Goal: Feedback & Contribution: Submit feedback/report problem

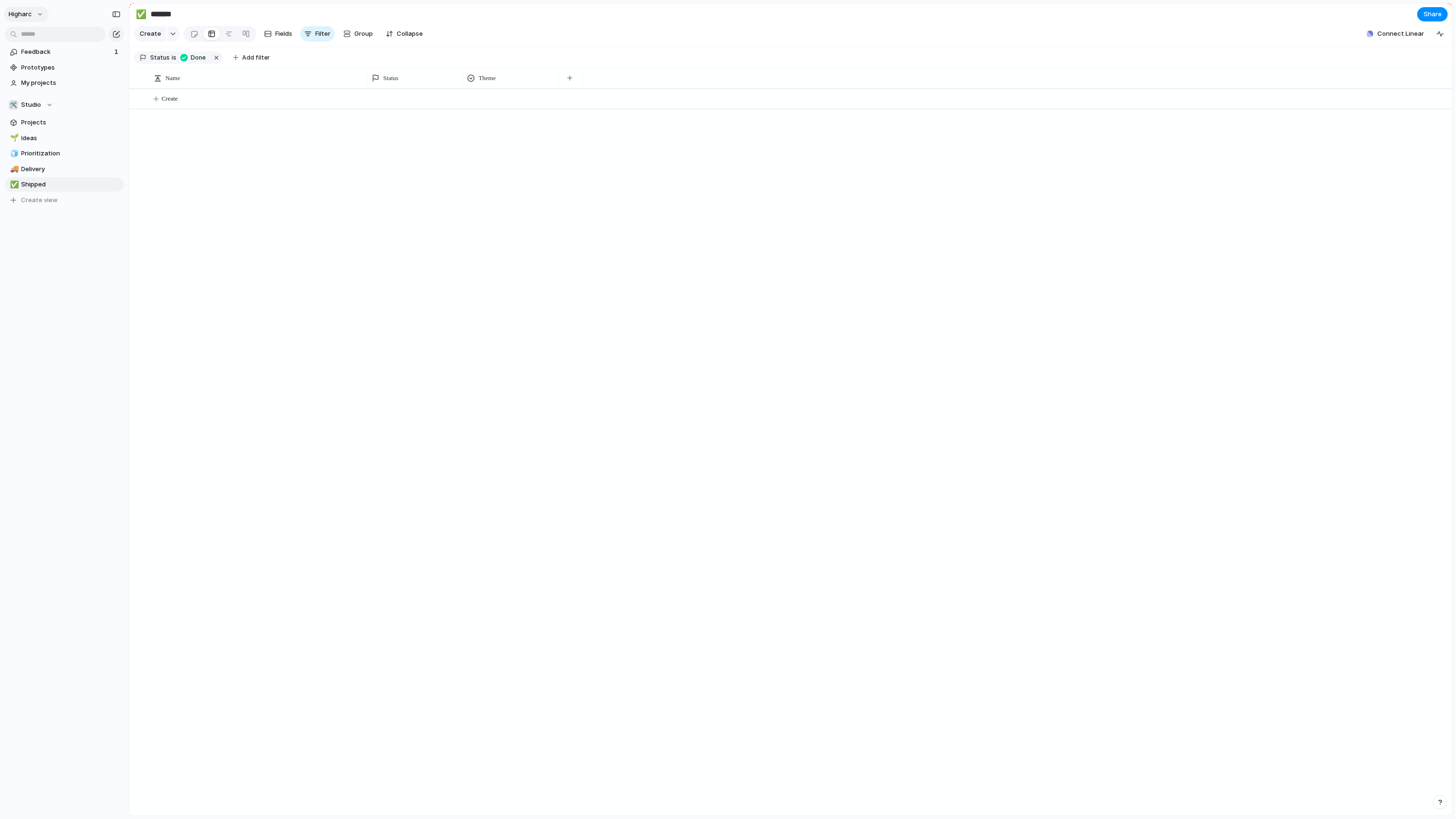
click at [38, 17] on button "higharc" at bounding box center [27, 14] width 44 height 15
click at [1068, 344] on div "Settings Invite members Change theme Sign out" at bounding box center [728, 409] width 1456 height 819
click at [1068, 38] on span "Connect Linear" at bounding box center [1401, 33] width 47 height 10
click at [1068, 75] on span "Connect" at bounding box center [1393, 74] width 27 height 10
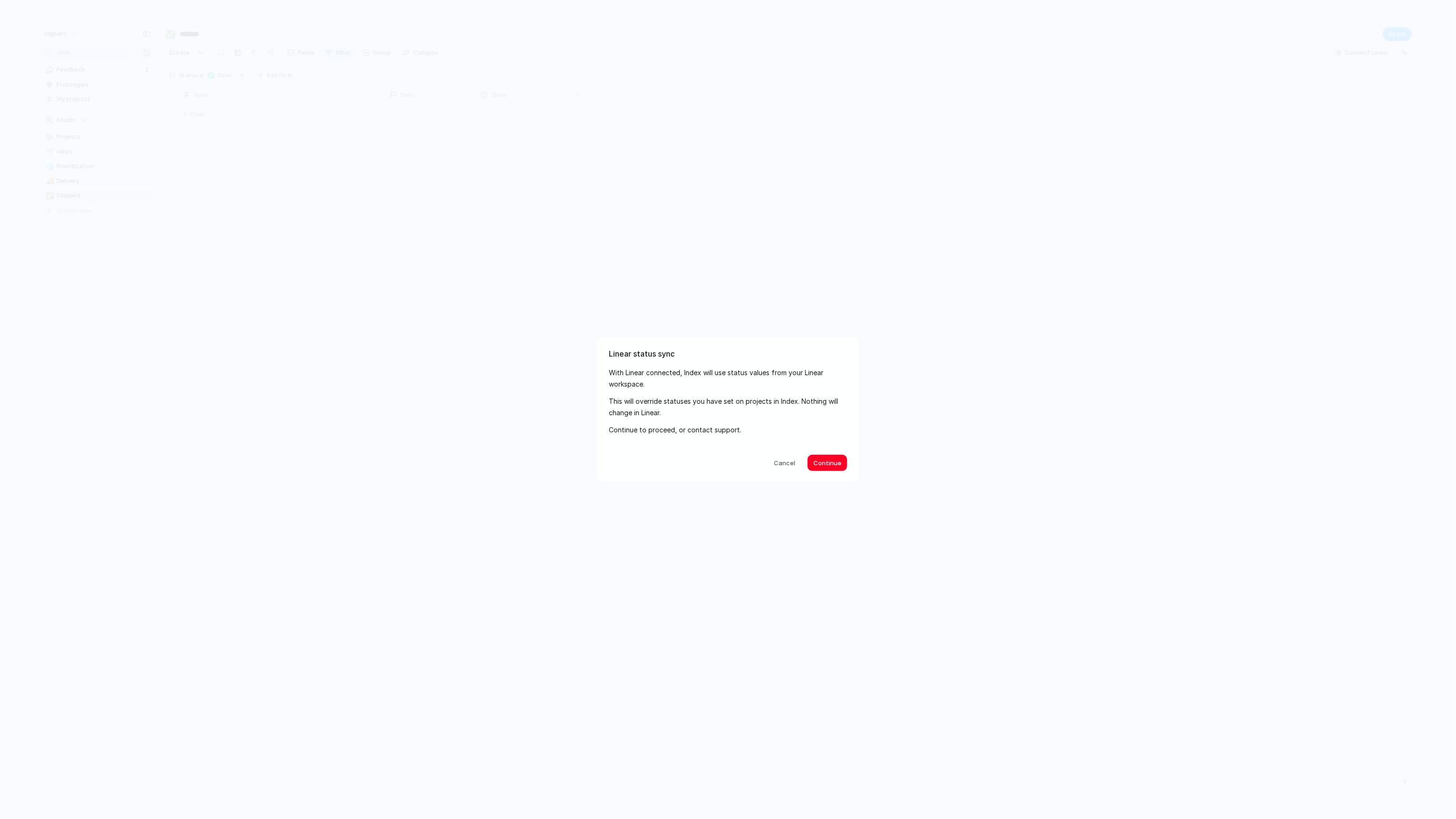
click at [684, 434] on p "Continue to proceed, or contact support." at bounding box center [728, 430] width 239 height 12
click at [833, 460] on span "Continue" at bounding box center [827, 463] width 28 height 10
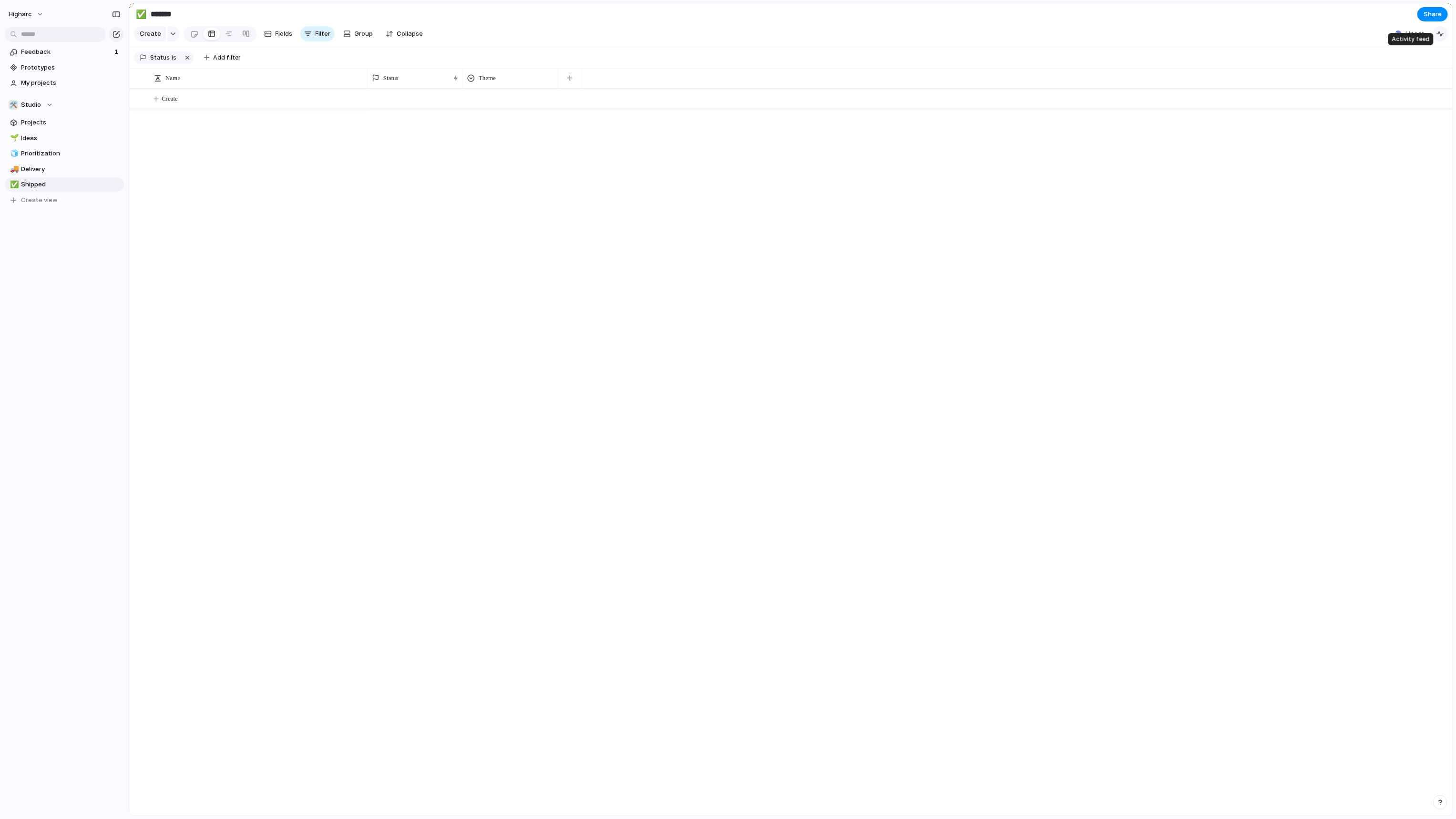
click at [1068, 38] on div "button" at bounding box center [1440, 33] width 7 height 7
click at [268, 341] on div "Create" at bounding box center [791, 452] width 1324 height 727
click at [1068, 38] on div "Linear" at bounding box center [1409, 33] width 37 height 14
click at [1068, 33] on button "Linear" at bounding box center [1409, 33] width 37 height 14
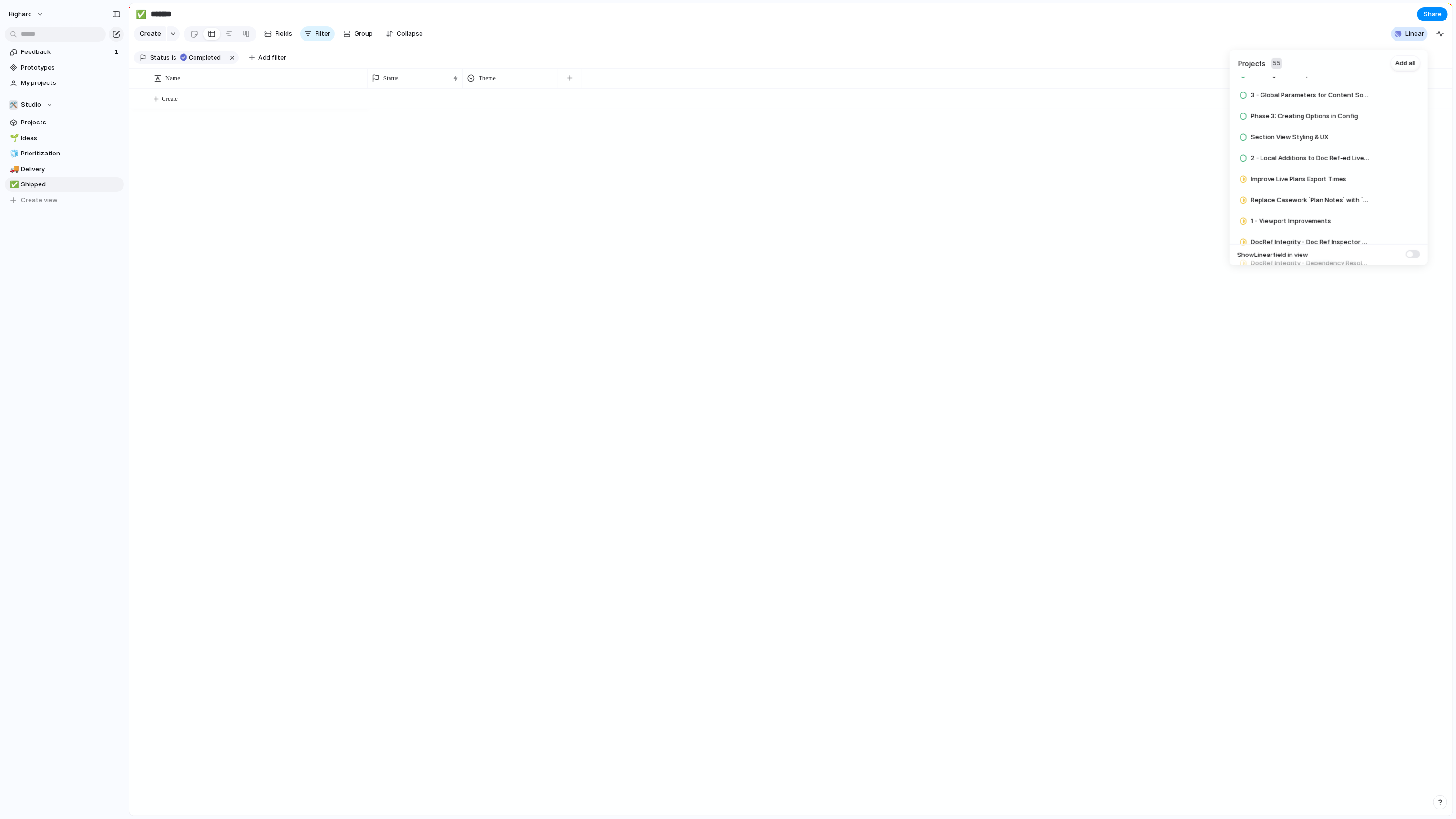
scroll to position [1009, 0]
click at [1068, 131] on button "Add" at bounding box center [1388, 129] width 25 height 11
click at [39, 127] on div "Projects 54 Add all Improve Integrity of Mirrored Plans Add Entity Hosted Dimen…" at bounding box center [728, 409] width 1456 height 819
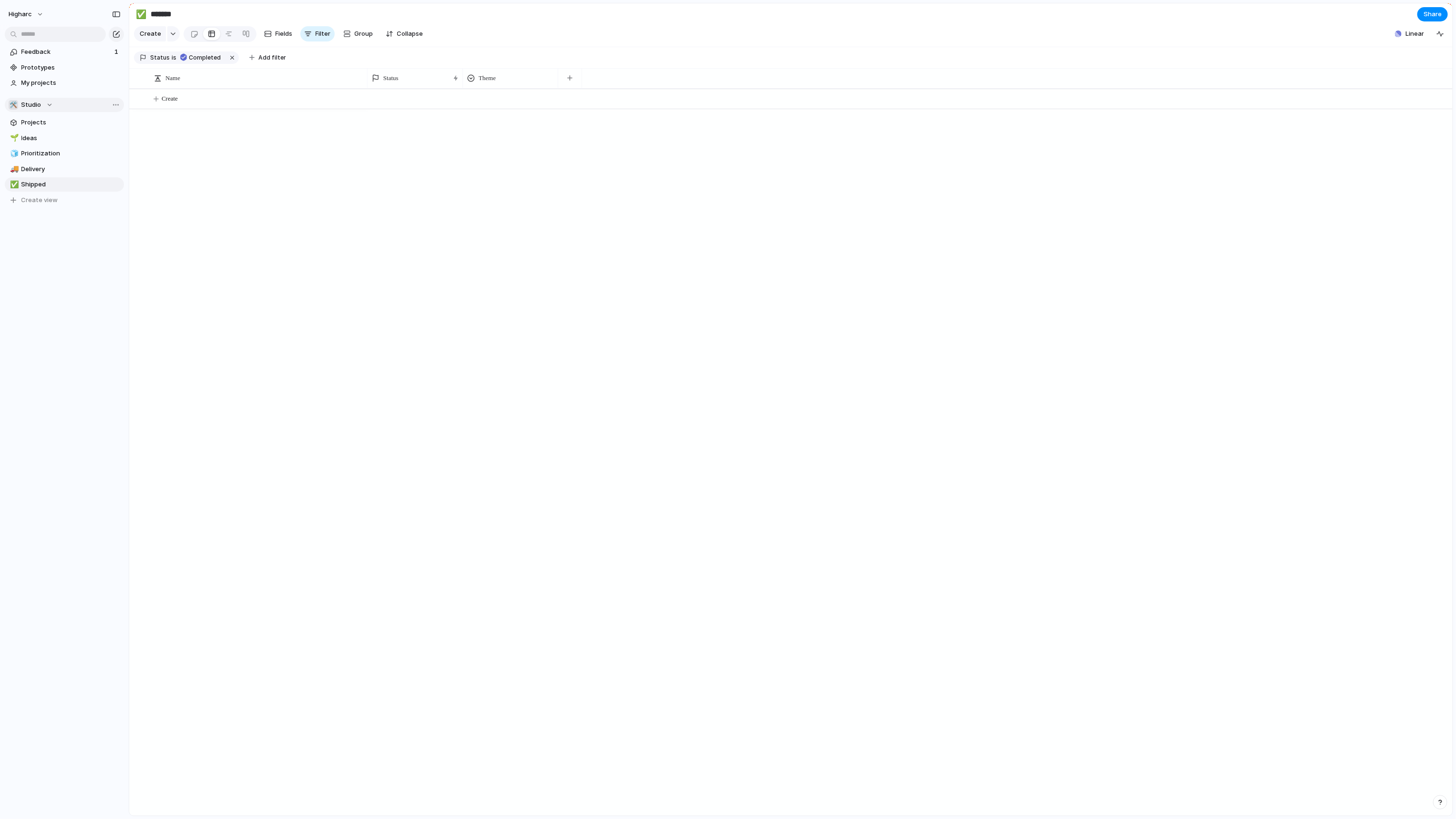
click at [39, 105] on span "Studio" at bounding box center [31, 105] width 20 height 10
click at [49, 380] on li "🛠️ Studio" at bounding box center [57, 379] width 93 height 16
click at [41, 124] on span "Projects" at bounding box center [71, 122] width 99 height 10
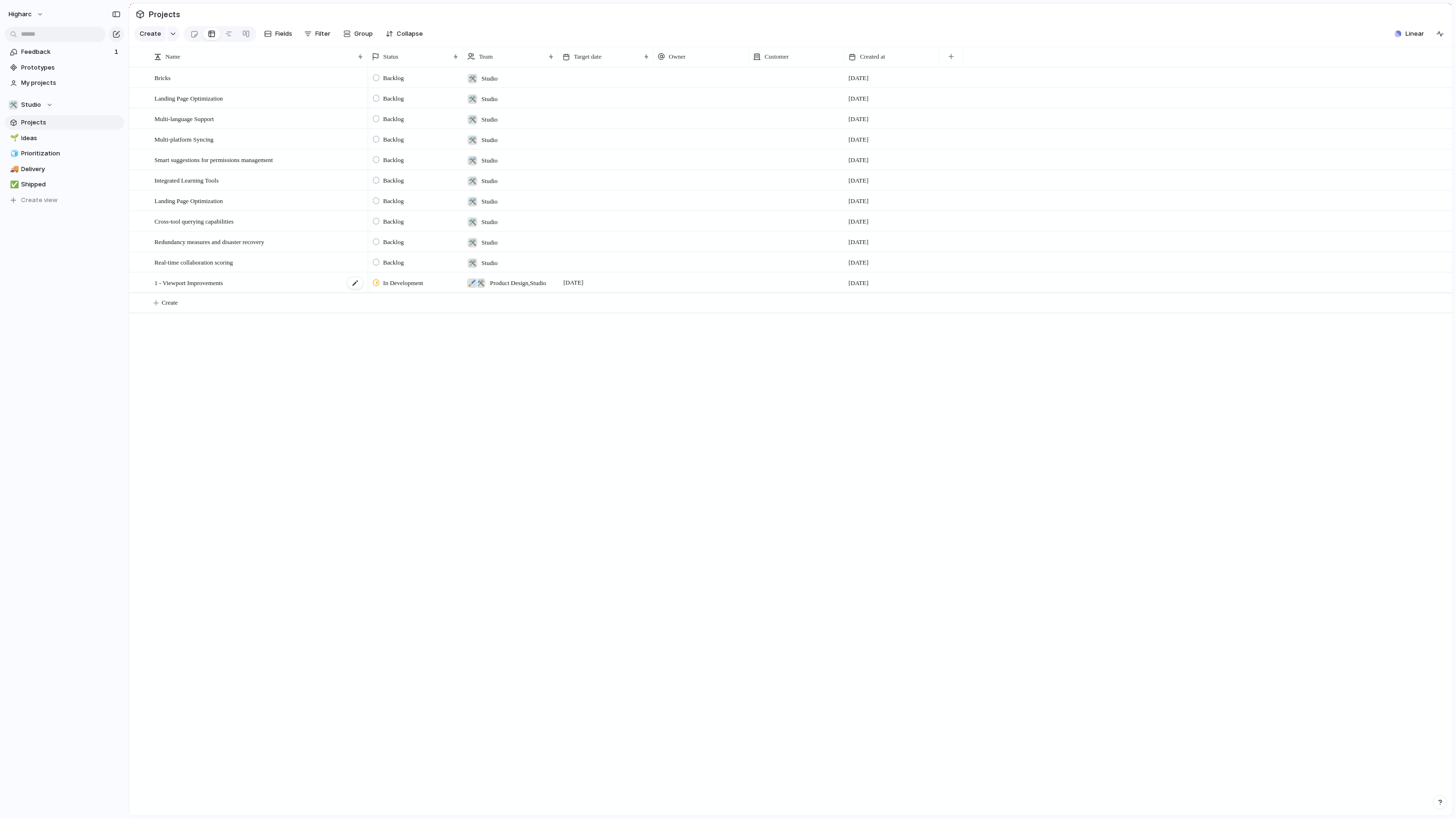
click at [223, 288] on span "1 - Viewport Improvements" at bounding box center [188, 282] width 68 height 11
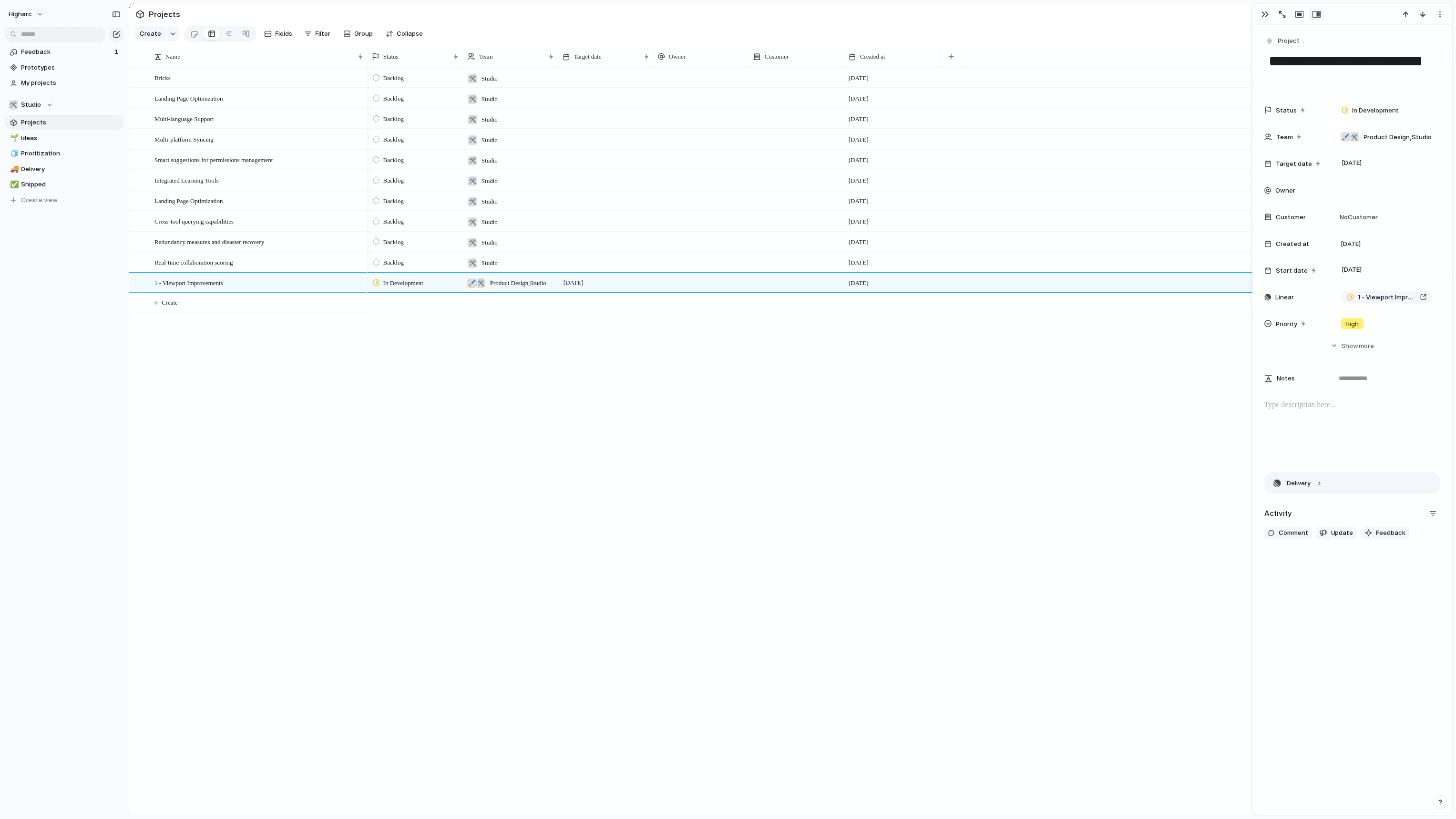
click at [1068, 484] on button "Delivery" at bounding box center [1353, 483] width 175 height 21
click at [1068, 565] on div "Activity Comment Update Feedback" at bounding box center [1353, 570] width 176 height 43
click at [1068, 575] on span "Update" at bounding box center [1342, 575] width 23 height 10
click at [1068, 574] on span "Comment" at bounding box center [1293, 575] width 29 height 10
click at [1068, 574] on span "Update" at bounding box center [1342, 575] width 23 height 10
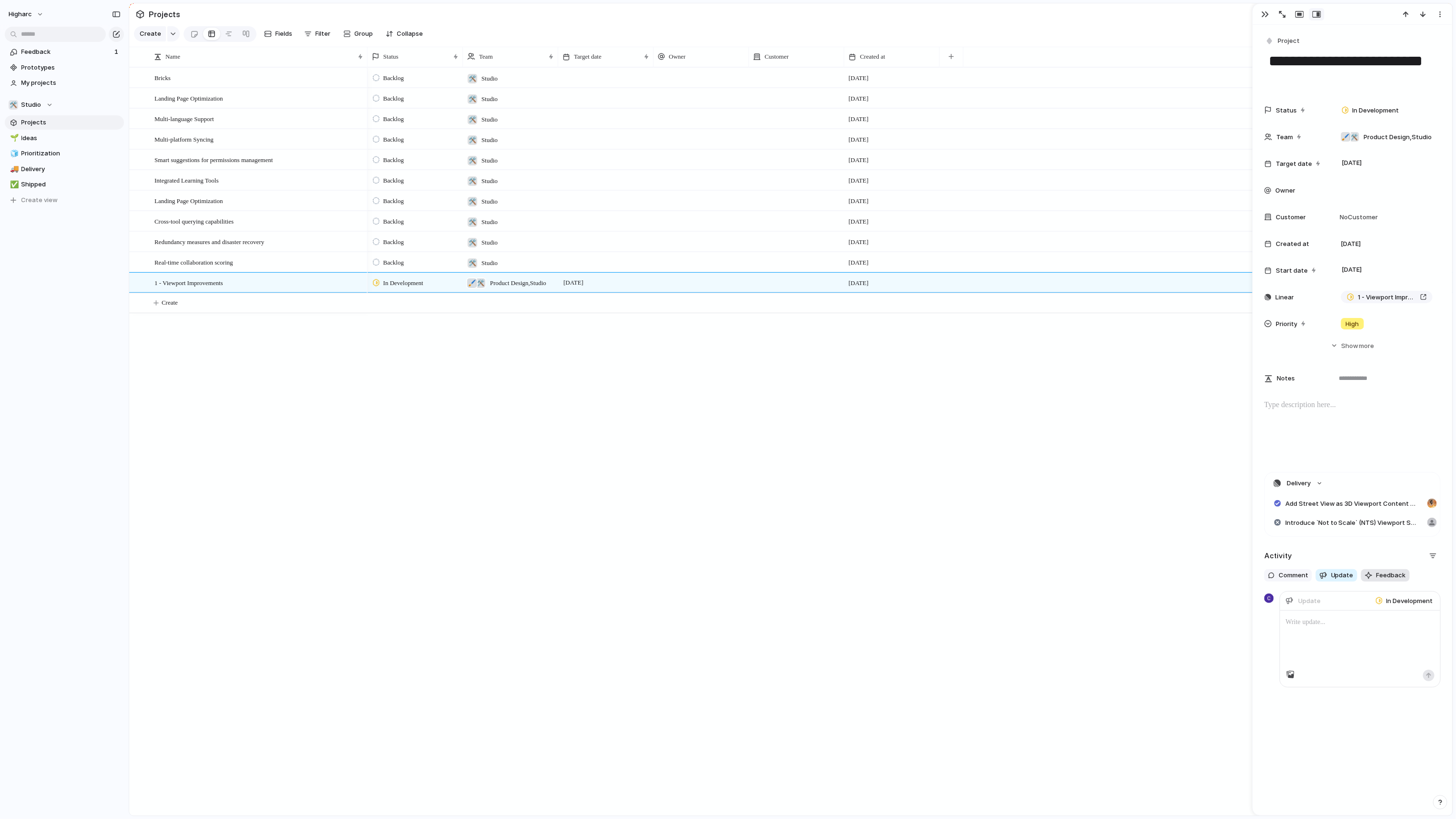
click at [1068, 575] on span "Feedback" at bounding box center [1391, 575] width 29 height 10
click at [1068, 600] on p "****" at bounding box center [1357, 616] width 154 height 11
click at [1068, 591] on div "Activity Comment Update Feedback [PERSON_NAME] added customer feedback 1m ****" at bounding box center [1353, 591] width 176 height 85
click at [1068, 600] on div at bounding box center [1269, 601] width 10 height 10
click at [1068, 600] on p "****" at bounding box center [1357, 616] width 154 height 11
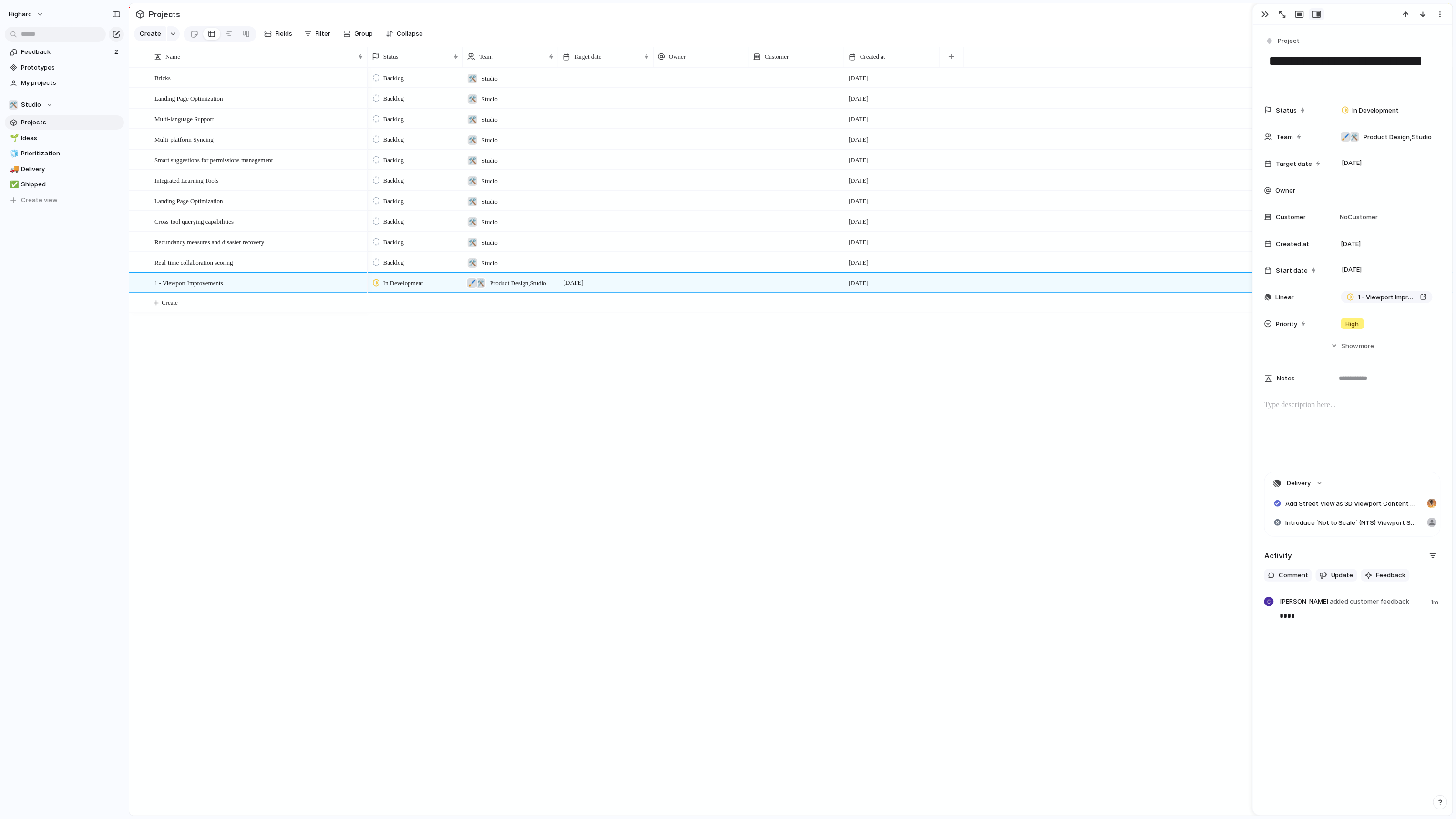
click at [1068, 600] on div "**********" at bounding box center [1353, 330] width 200 height 609
click at [864, 586] on div "Backlog 🛠️ Studio [DATE] Backlog 🛠️ Studio [DATE] Backlog 🛠️ Studio [DATE] Back…" at bounding box center [910, 441] width 1085 height 748
drag, startPoint x: 628, startPoint y: 410, endPoint x: 576, endPoint y: 409, distance: 52.0
click at [628, 410] on div "Backlog 🛠️ Studio [DATE] Backlog 🛠️ Studio [DATE] Backlog 🛠️ Studio [DATE] Back…" at bounding box center [910, 441] width 1085 height 748
click at [49, 50] on span "Feedback" at bounding box center [66, 52] width 90 height 10
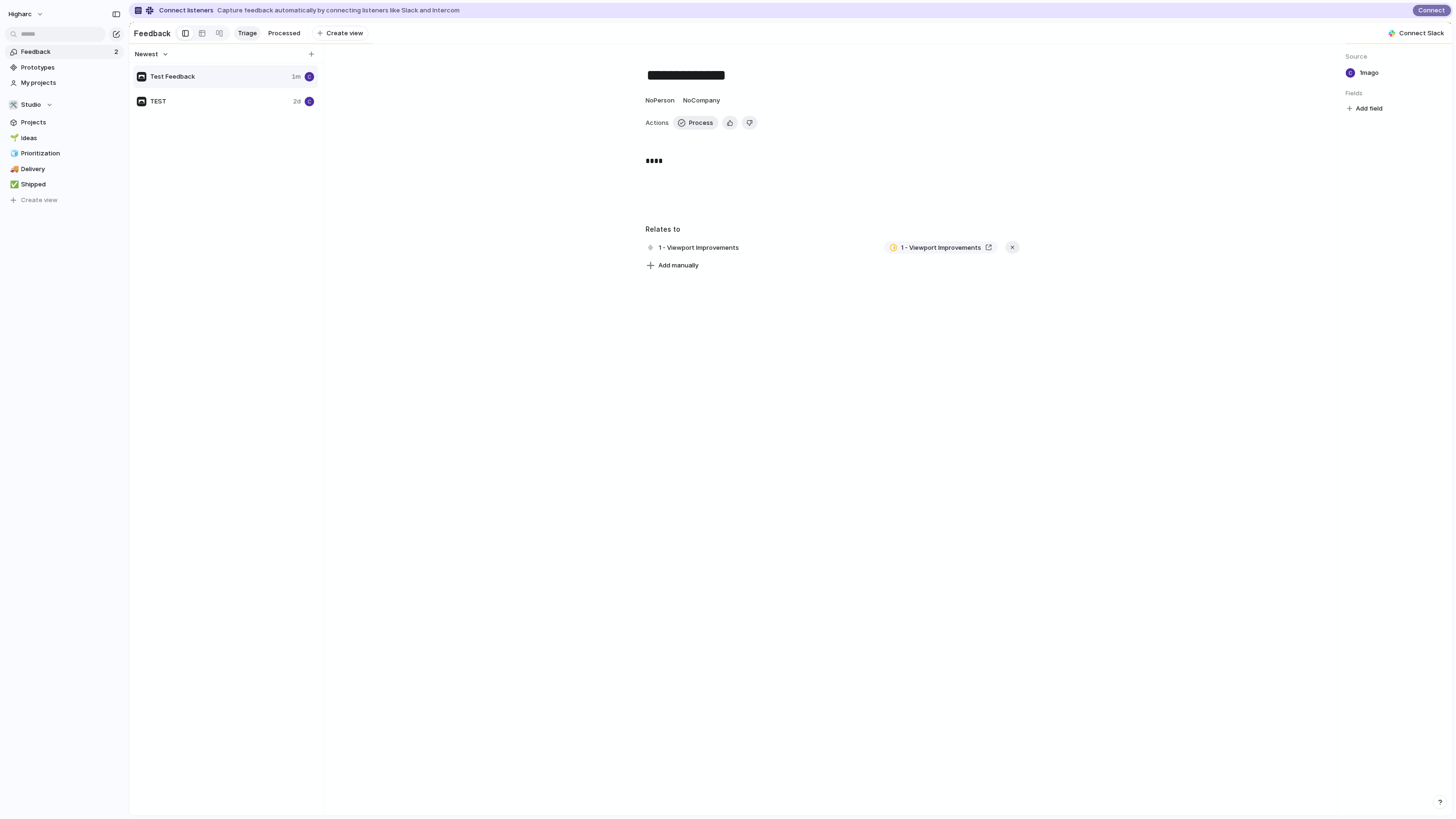
click at [225, 81] on span "Test Feedback" at bounding box center [219, 76] width 138 height 10
click at [161, 104] on span "TEST" at bounding box center [220, 101] width 139 height 10
click at [162, 72] on div "Test Feedback 1m" at bounding box center [225, 77] width 185 height 23
click at [671, 104] on span "No Person" at bounding box center [660, 99] width 29 height 7
click at [680, 155] on span "[PERSON_NAME]" at bounding box center [688, 158] width 49 height 10
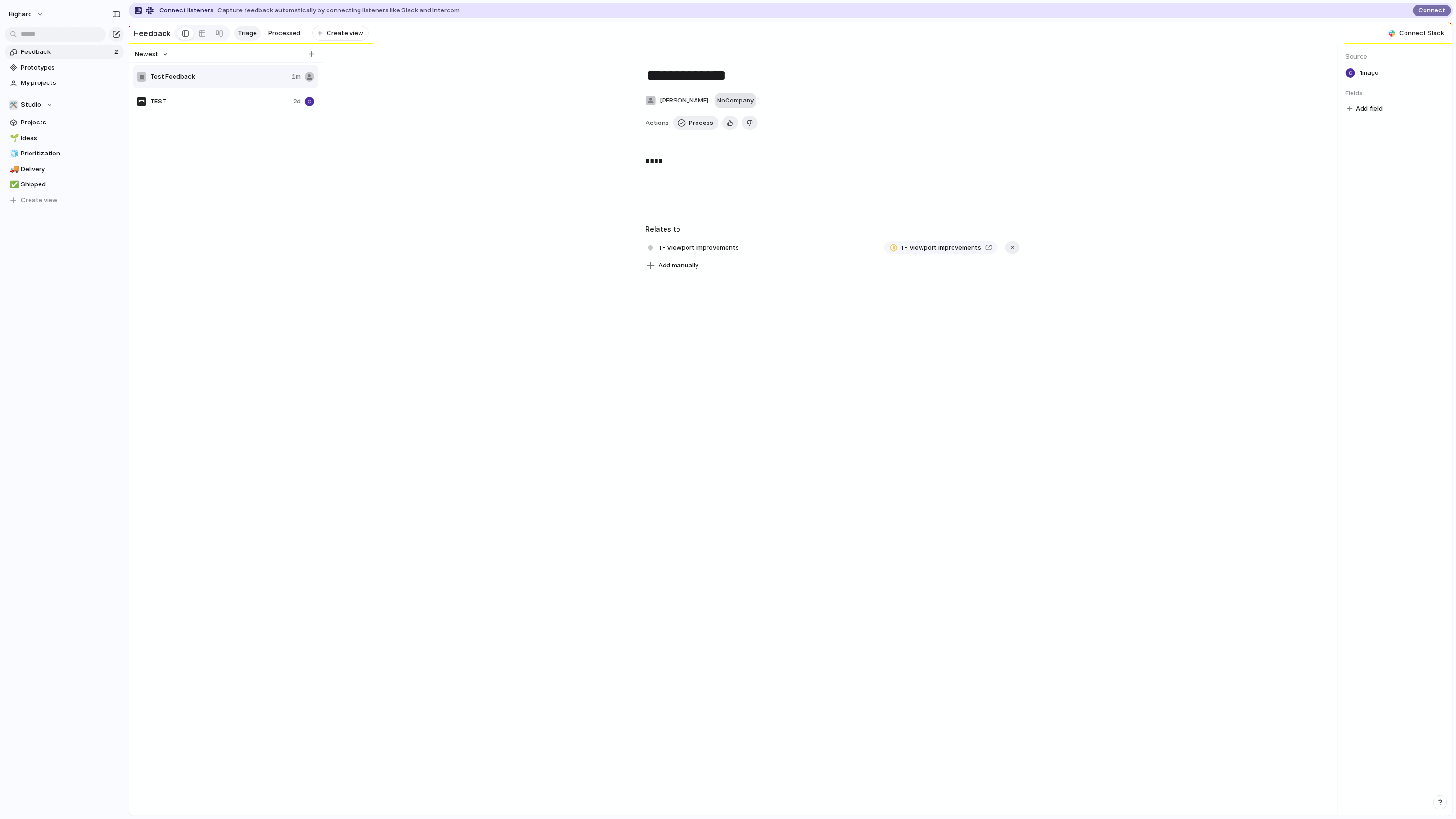
click at [726, 108] on button "No Company" at bounding box center [735, 100] width 41 height 15
click at [726, 104] on span "No Company" at bounding box center [735, 99] width 37 height 7
click at [721, 142] on div at bounding box center [717, 143] width 17 height 17
click at [698, 527] on div "TEST" at bounding box center [728, 409] width 1456 height 819
click at [749, 249] on div "1 - Viewport Improvements 1 - Viewport Improvements" at bounding box center [833, 247] width 374 height 15
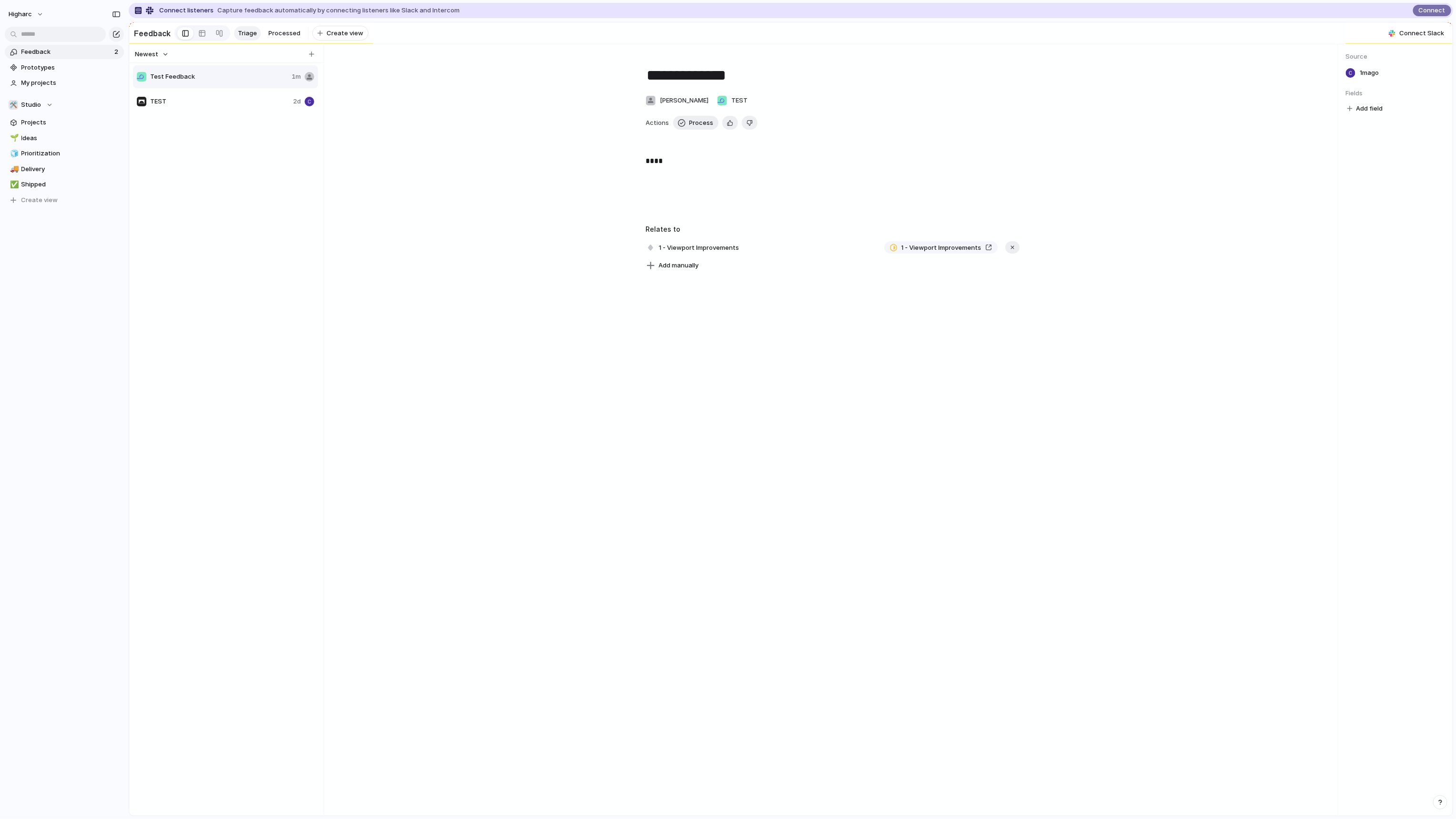
click at [152, 103] on span "TEST" at bounding box center [220, 101] width 139 height 10
click at [71, 119] on span "Projects" at bounding box center [71, 122] width 99 height 10
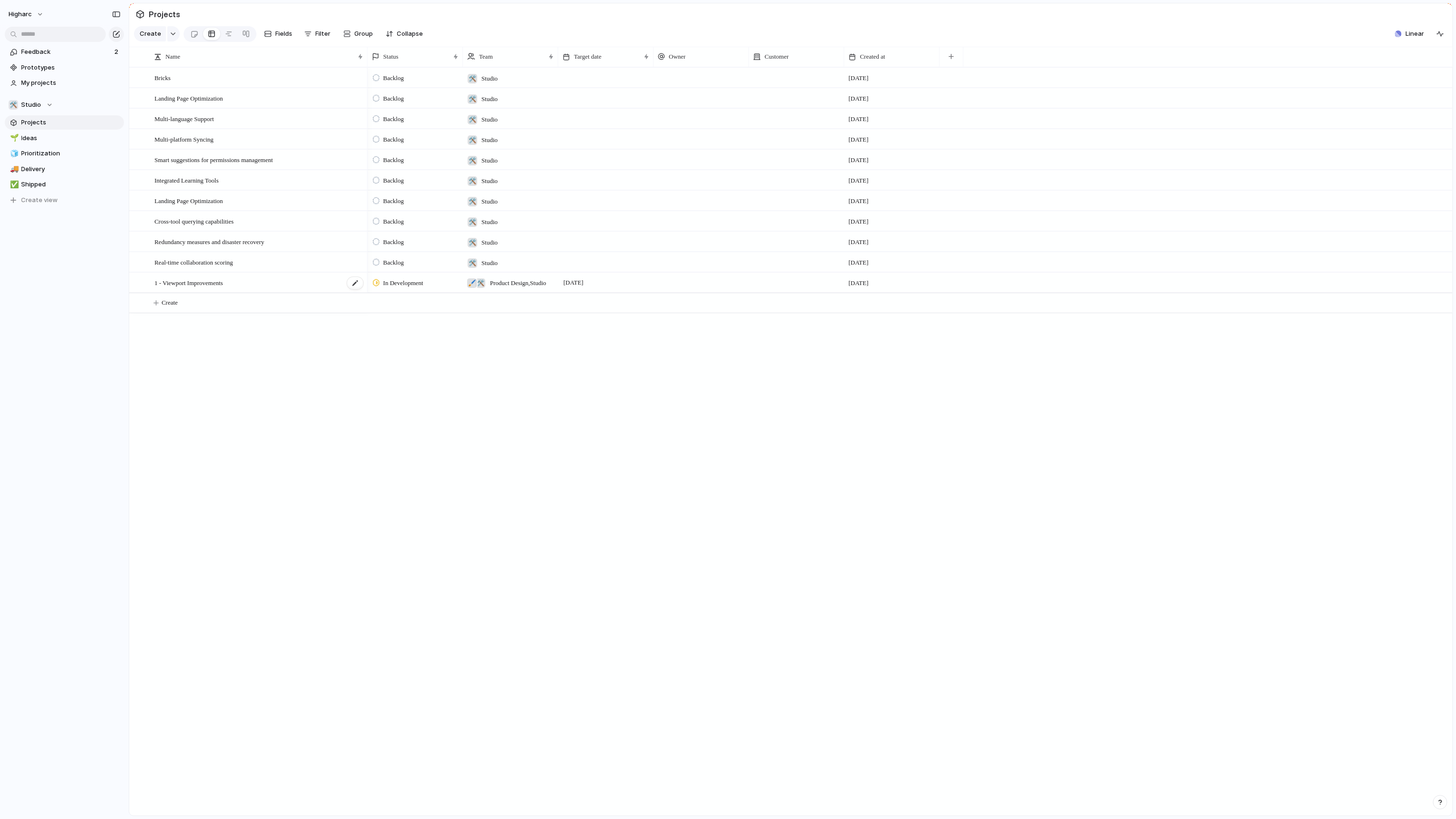
click at [196, 287] on span "1 - Viewport Improvements" at bounding box center [188, 282] width 68 height 11
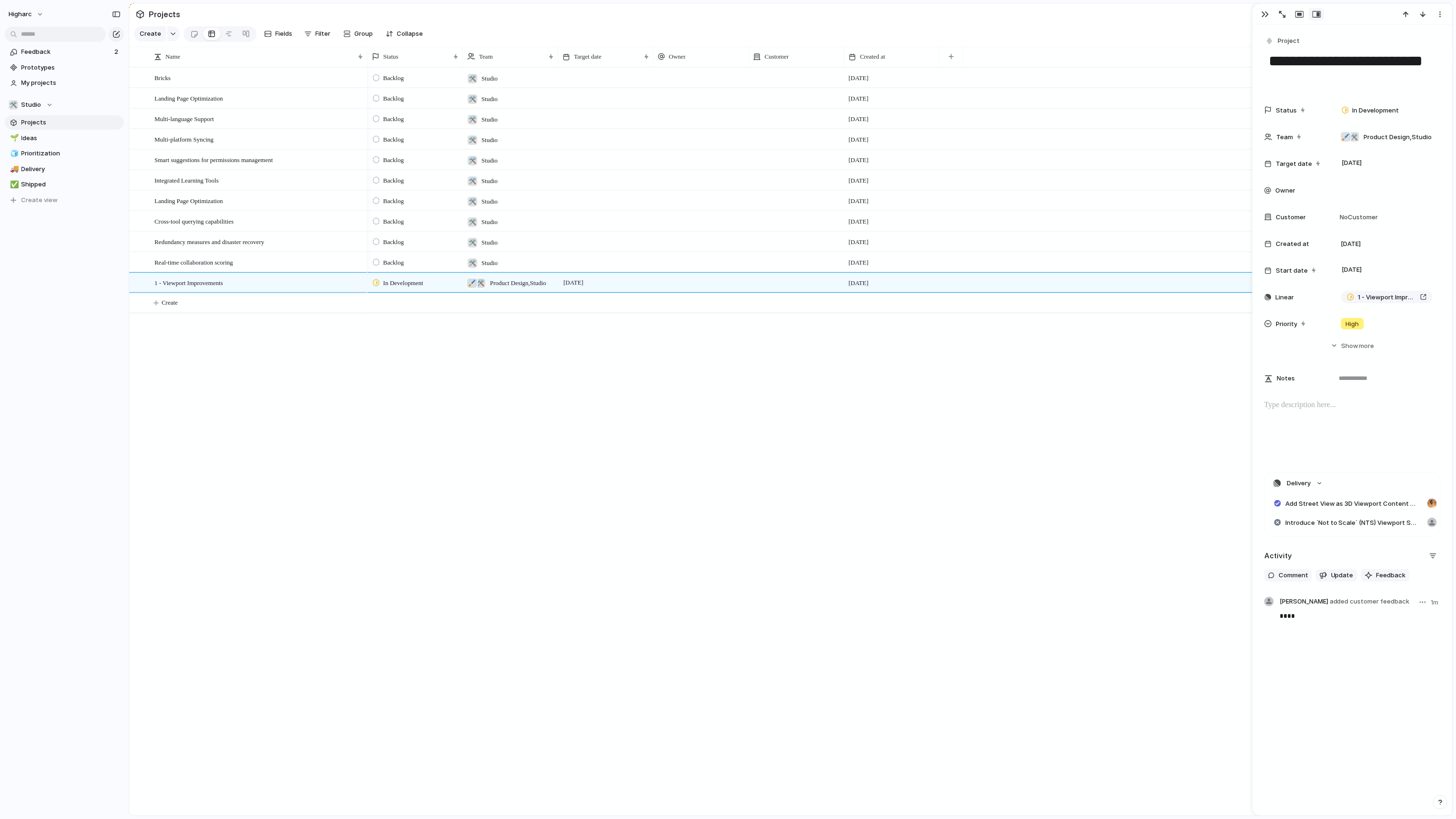
click at [1068, 600] on span "added customer feedback" at bounding box center [1370, 601] width 80 height 7
click at [1068, 600] on span "[PERSON_NAME] added customer feedback" at bounding box center [1345, 601] width 130 height 10
click at [1068, 600] on article "[PERSON_NAME] added customer feedback 1m ****" at bounding box center [1353, 616] width 176 height 37
click at [1068, 600] on div "button" at bounding box center [1423, 602] width 6 height 2
click at [1068, 600] on span "Reassign" at bounding box center [1393, 638] width 27 height 10
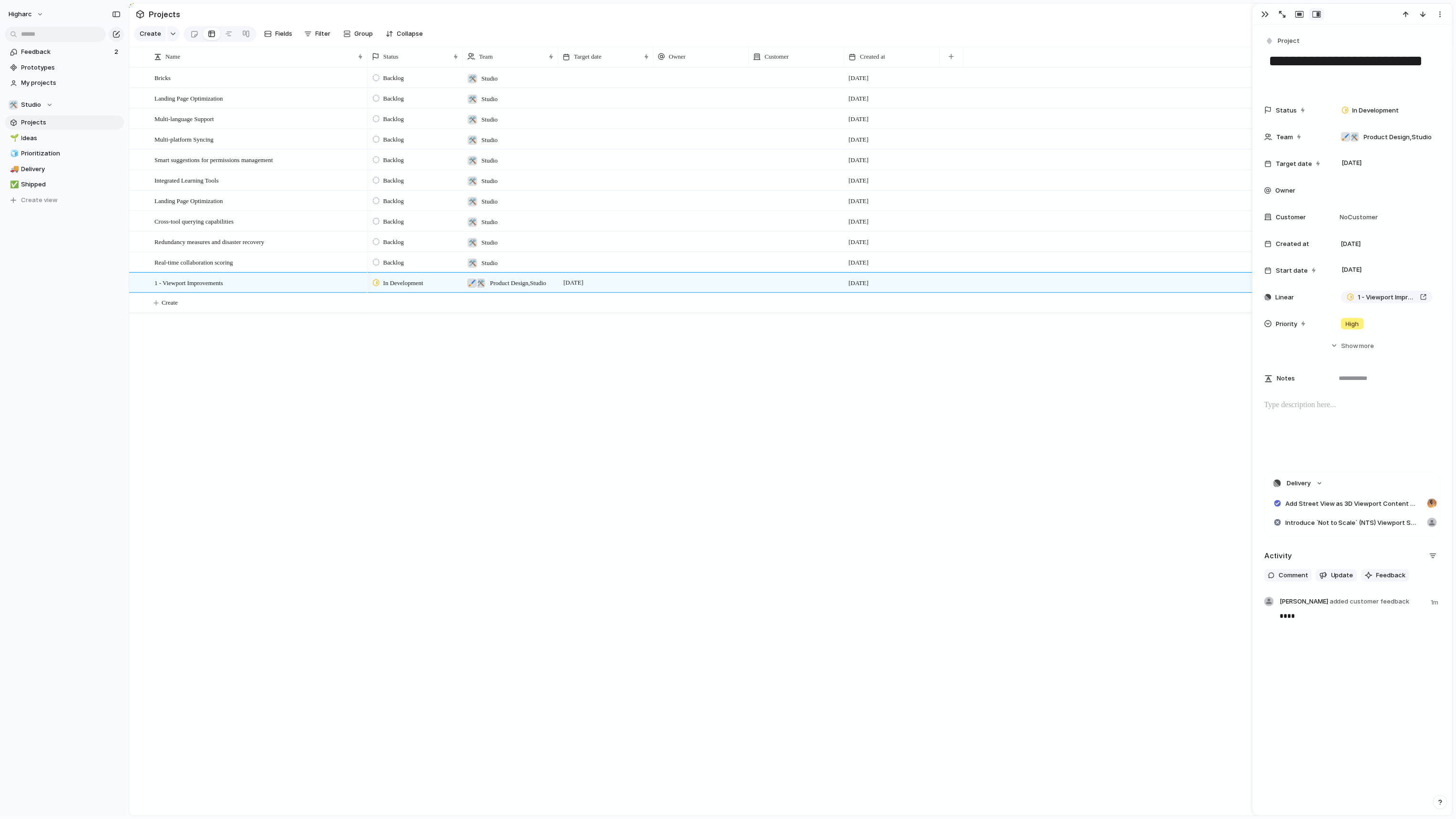
click at [1068, 600] on div "1 - Viewport Improvements Real-time collaboration scoring Redundancy measures a…" at bounding box center [728, 409] width 1456 height 819
click at [1068, 600] on div "button" at bounding box center [1423, 602] width 6 height 2
click at [1068, 16] on div "Edit Reassign Delete" at bounding box center [728, 409] width 1456 height 819
click at [1068, 18] on button "button" at bounding box center [1282, 14] width 15 height 12
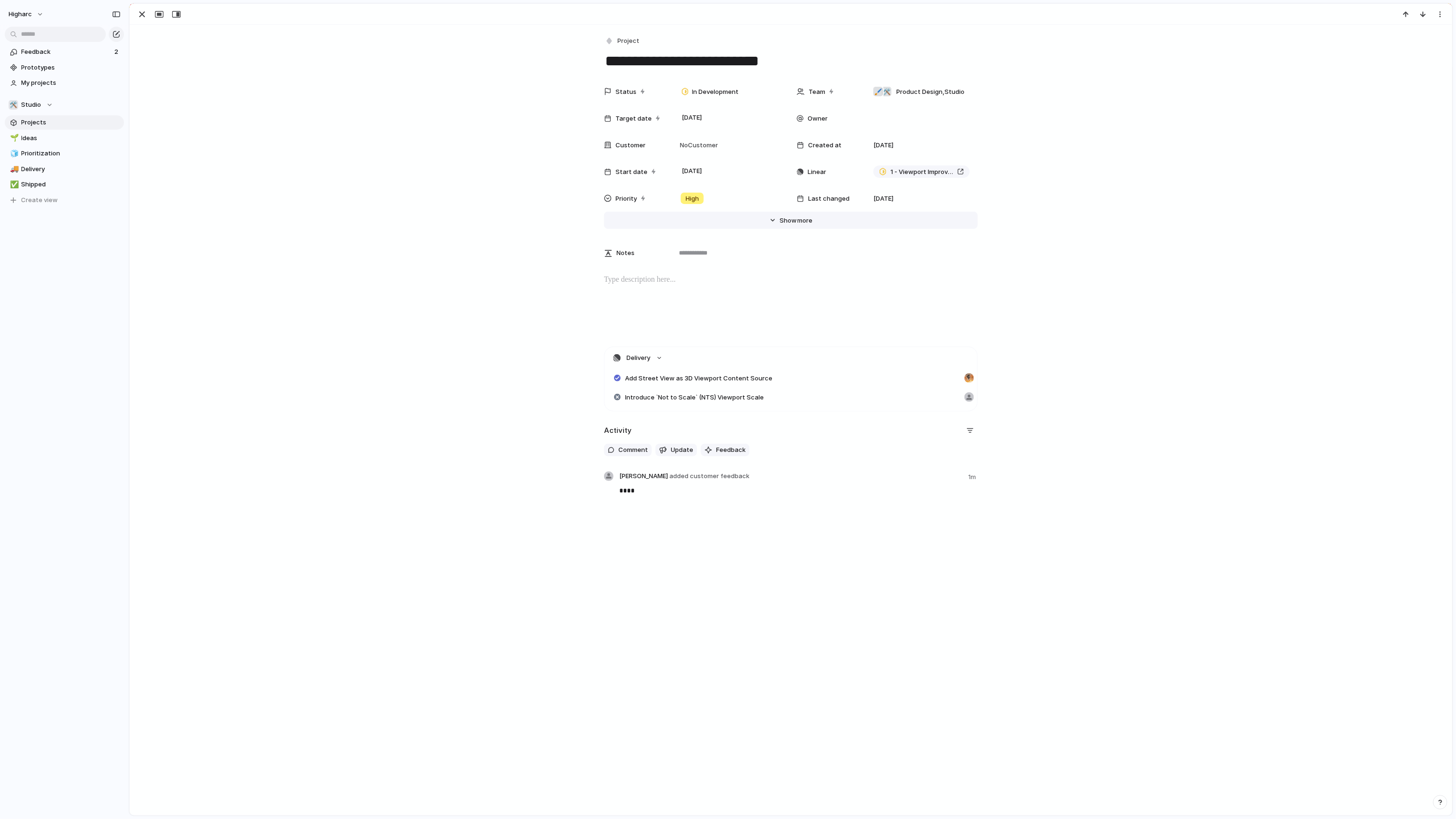
click at [723, 221] on button "Hide Show more" at bounding box center [791, 220] width 374 height 17
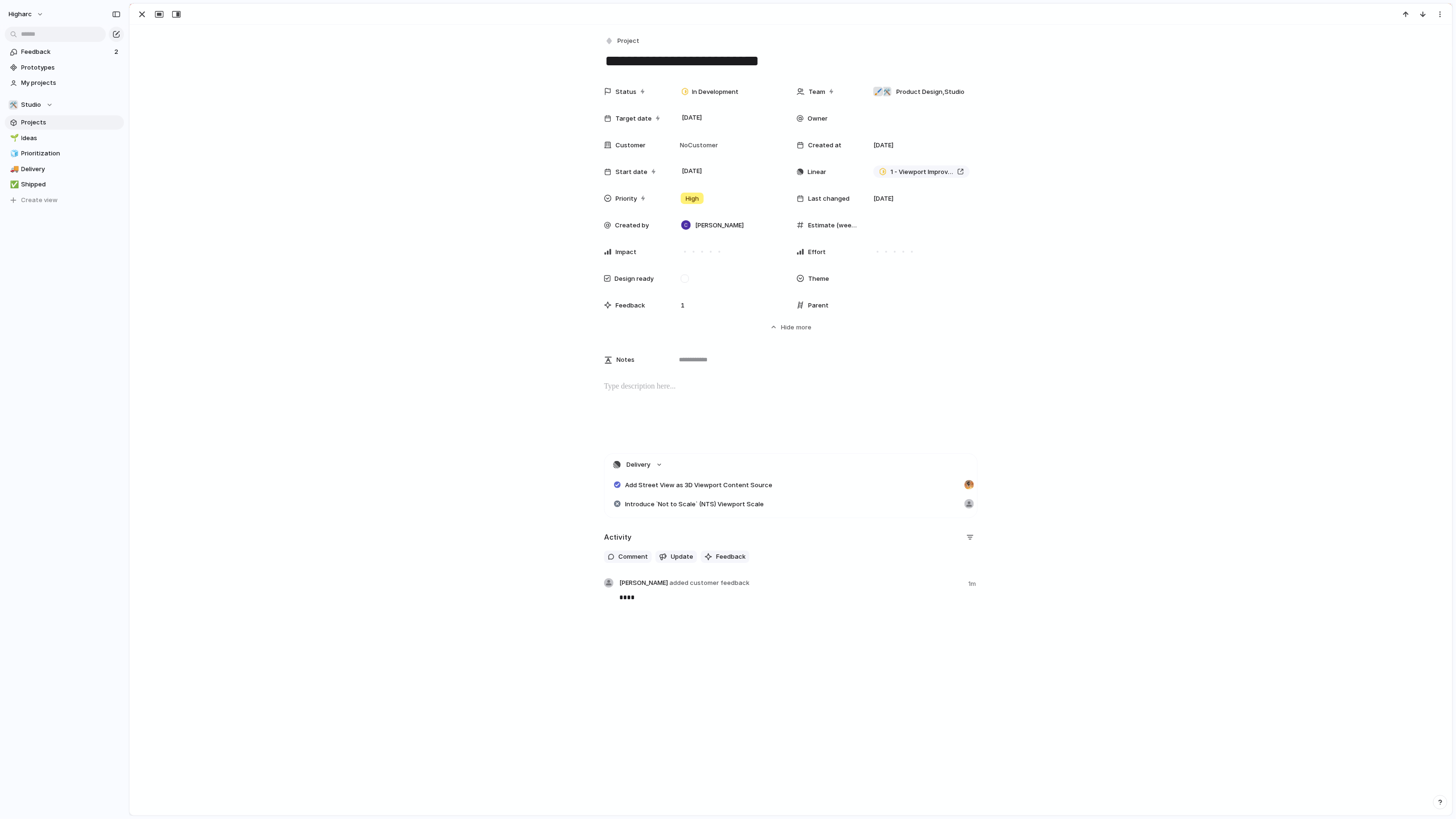
drag, startPoint x: 604, startPoint y: 169, endPoint x: 635, endPoint y: 148, distance: 37.4
click at [607, 142] on div "Status In Development Team 🛠️ 🖌 Product Design , Studio Target date [DATE] Owne…" at bounding box center [791, 198] width 374 height 233
click at [892, 272] on div at bounding box center [921, 279] width 112 height 19
click at [1068, 347] on div "🌱 Experiment 🔮 Magic 🔨 Infrastructure 🚀 Scale No Theme" at bounding box center [728, 409] width 1456 height 819
click at [651, 395] on div at bounding box center [791, 411] width 1299 height 61
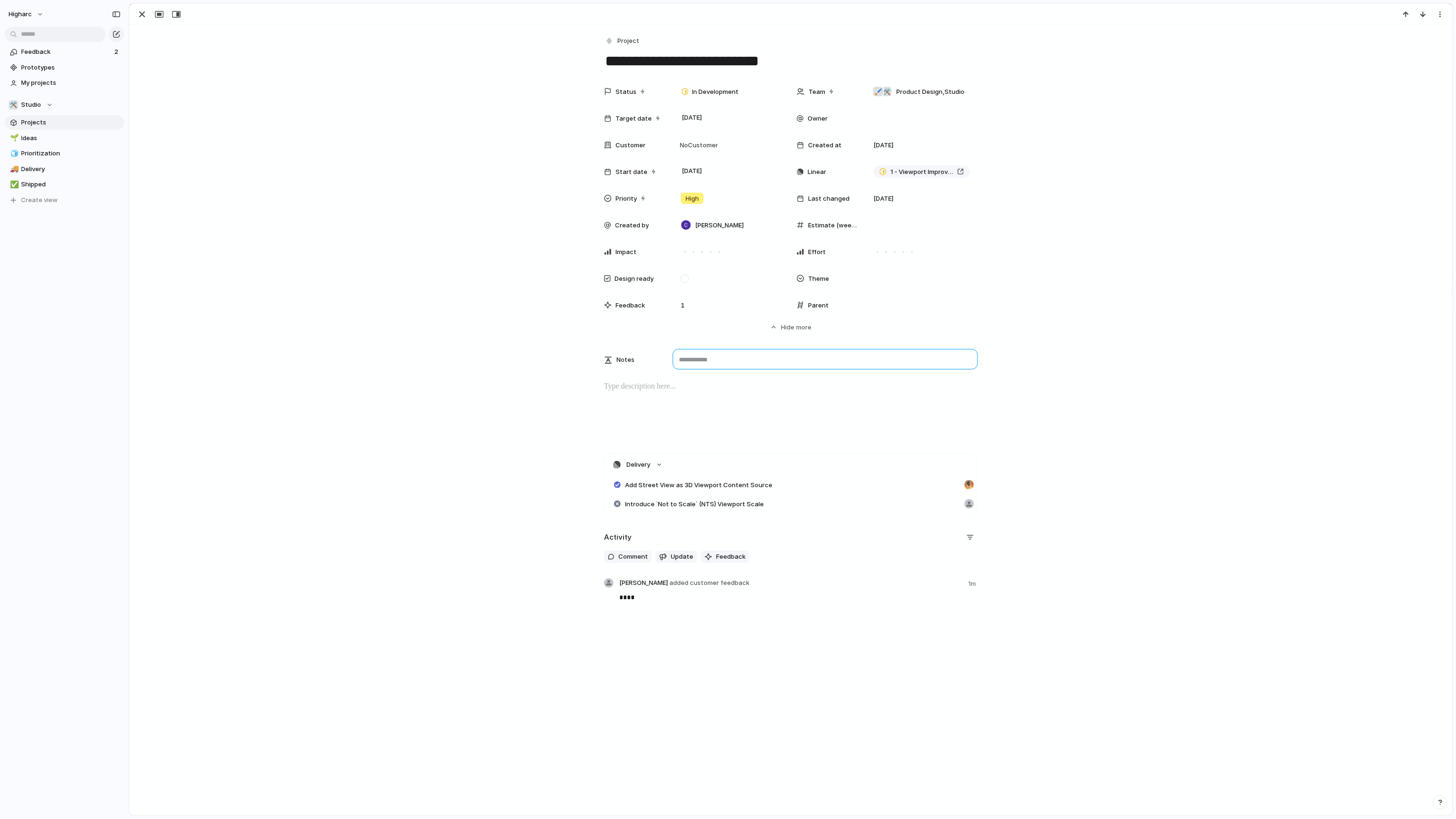
click at [697, 354] on textarea at bounding box center [825, 359] width 305 height 20
click at [644, 431] on div at bounding box center [791, 411] width 1299 height 61
click at [32, 15] on button "higharc" at bounding box center [27, 14] width 44 height 15
click at [58, 34] on li "Settings" at bounding box center [46, 36] width 79 height 15
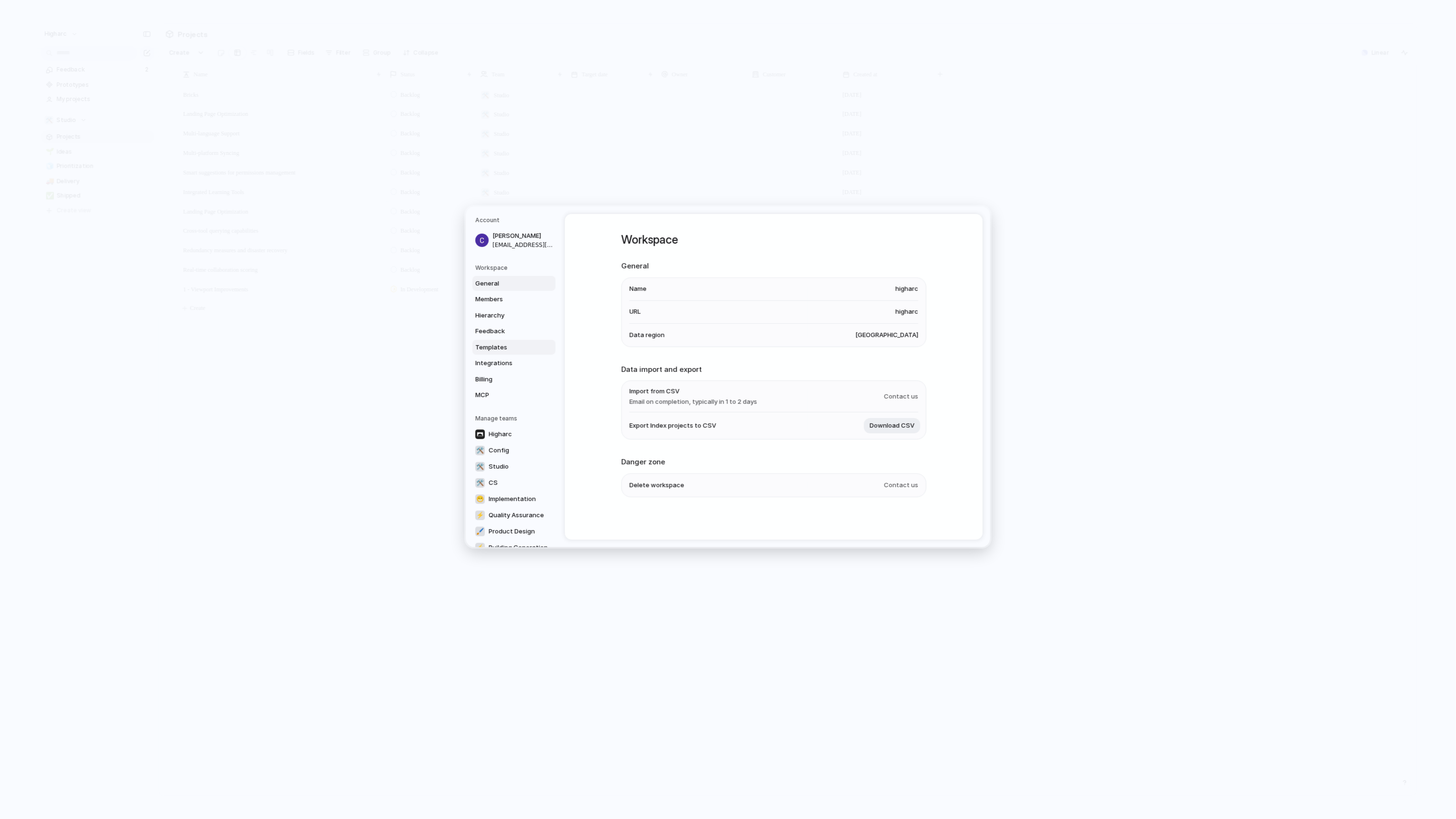
click at [510, 344] on span "Templates" at bounding box center [506, 347] width 61 height 10
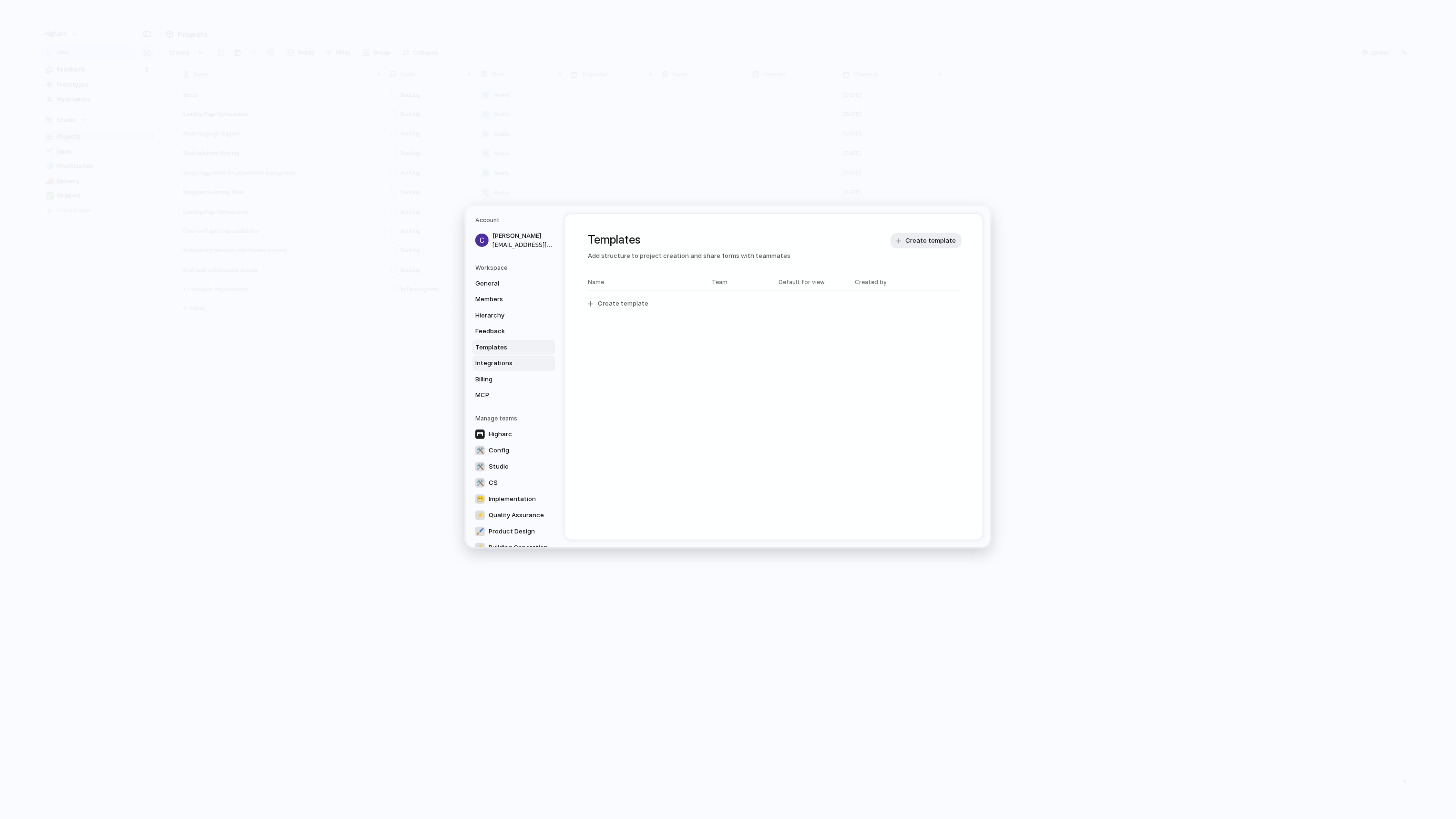
click at [506, 356] on link "Integrations" at bounding box center [514, 363] width 83 height 15
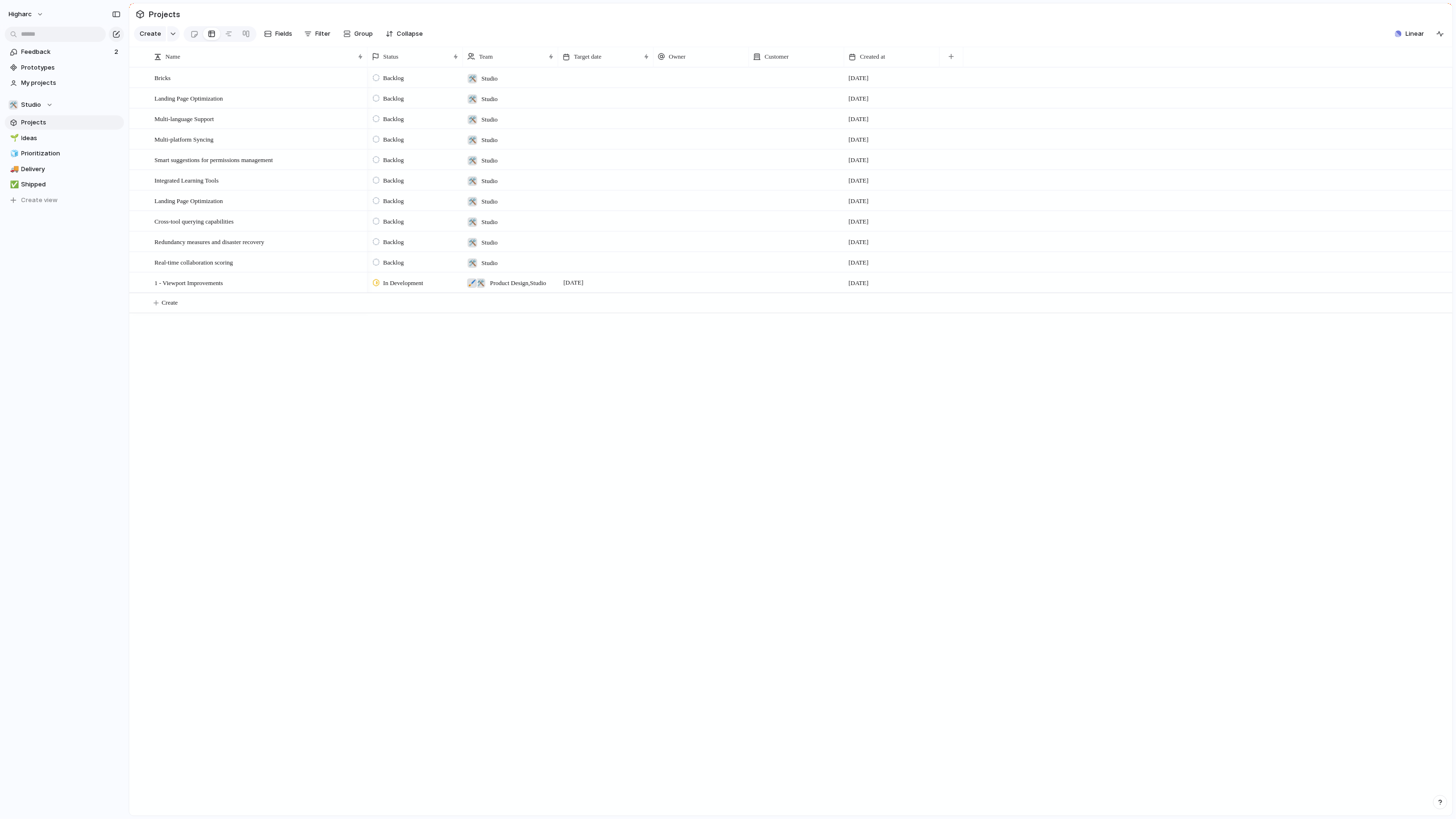
click at [812, 288] on div at bounding box center [796, 282] width 96 height 20
click at [411, 410] on div "TEST" at bounding box center [728, 409] width 1456 height 819
click at [197, 286] on span "1 - Viewport Improvements" at bounding box center [188, 282] width 68 height 11
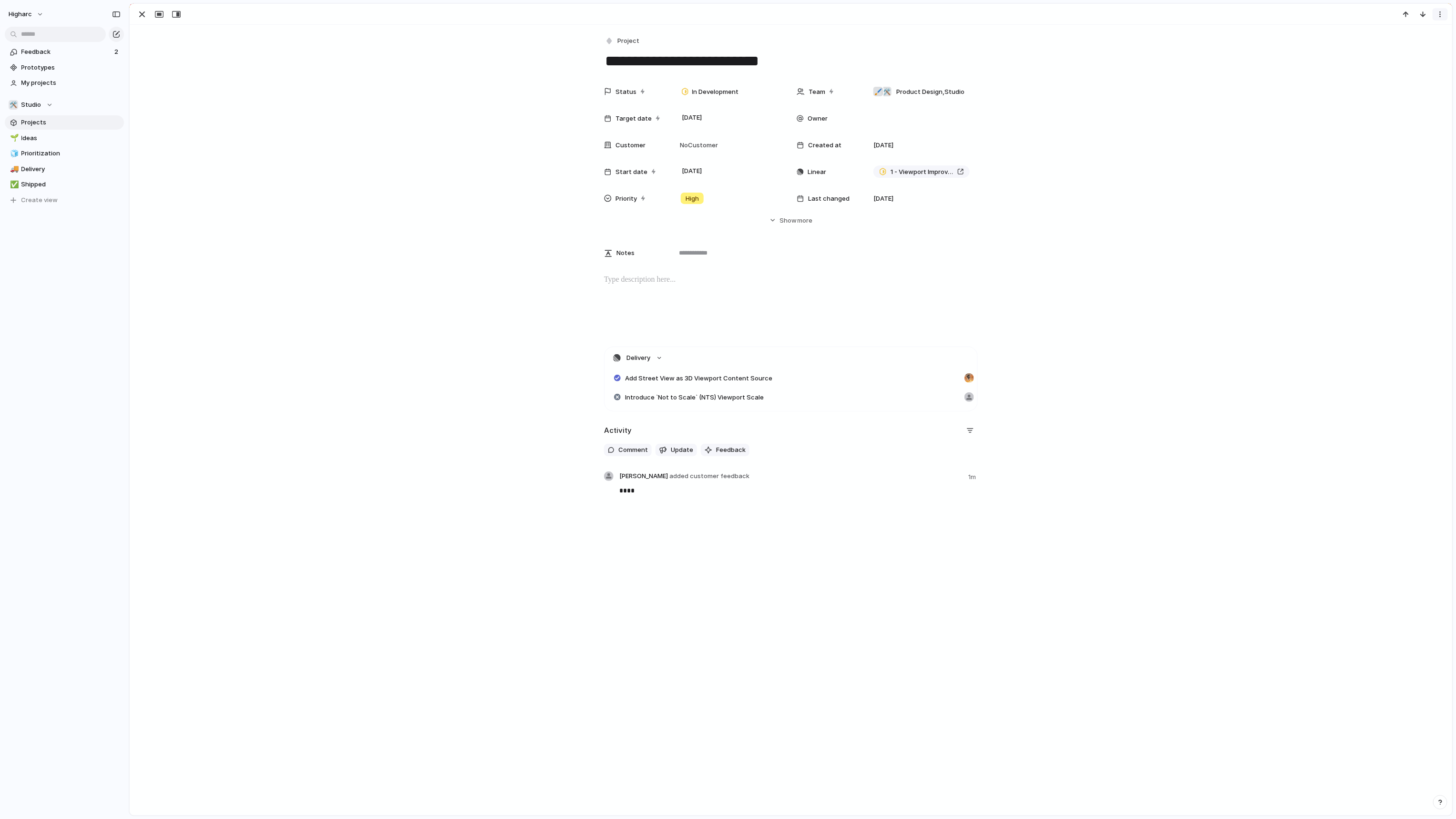
click at [1068, 14] on div "button" at bounding box center [1440, 14] width 7 height 7
click at [1068, 126] on div "Mark as duplicate Delete" at bounding box center [728, 409] width 1456 height 819
click at [45, 120] on span "Projects" at bounding box center [71, 122] width 99 height 10
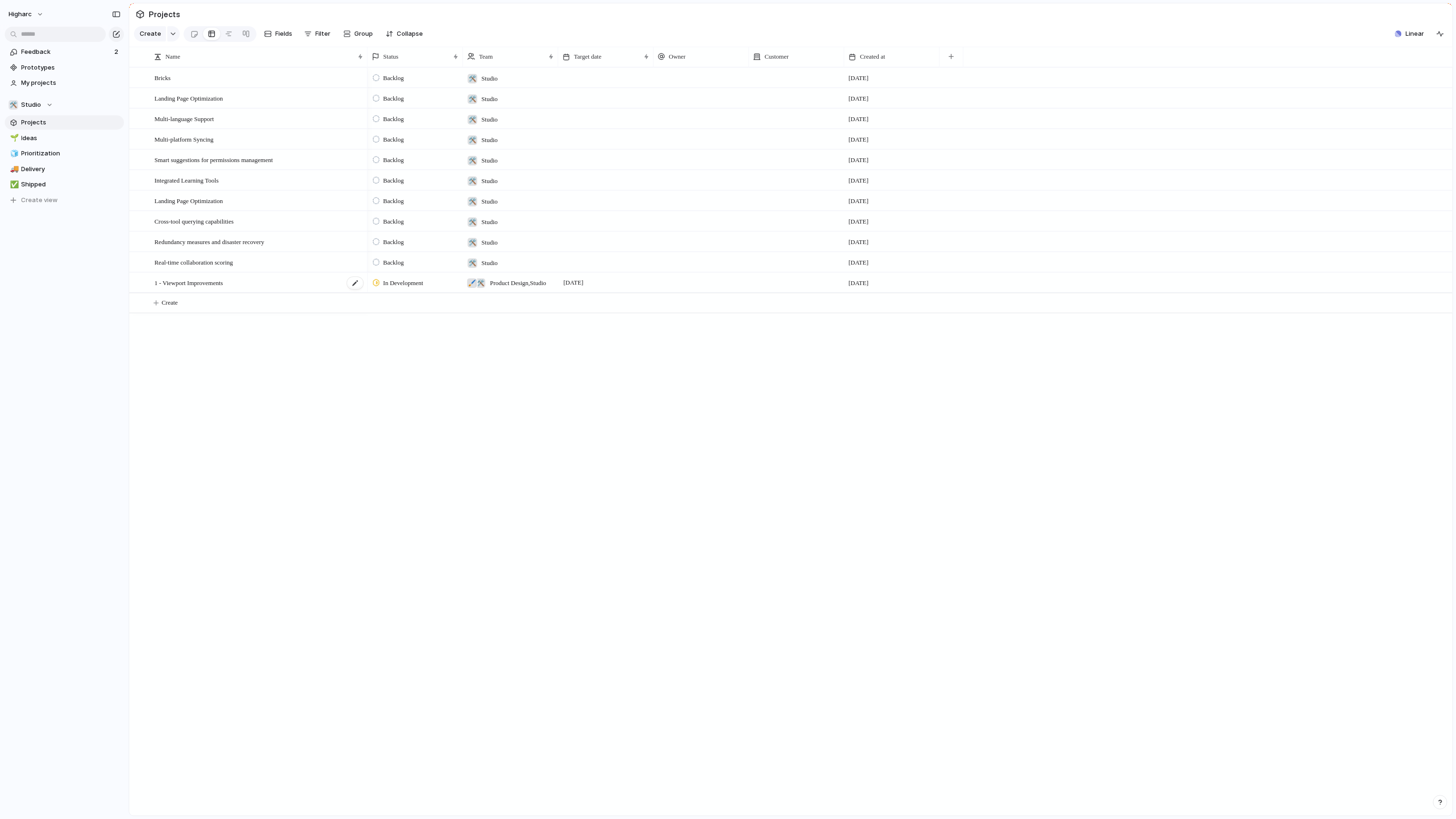
click at [251, 285] on div "1 - Viewport Improvements" at bounding box center [259, 283] width 210 height 20
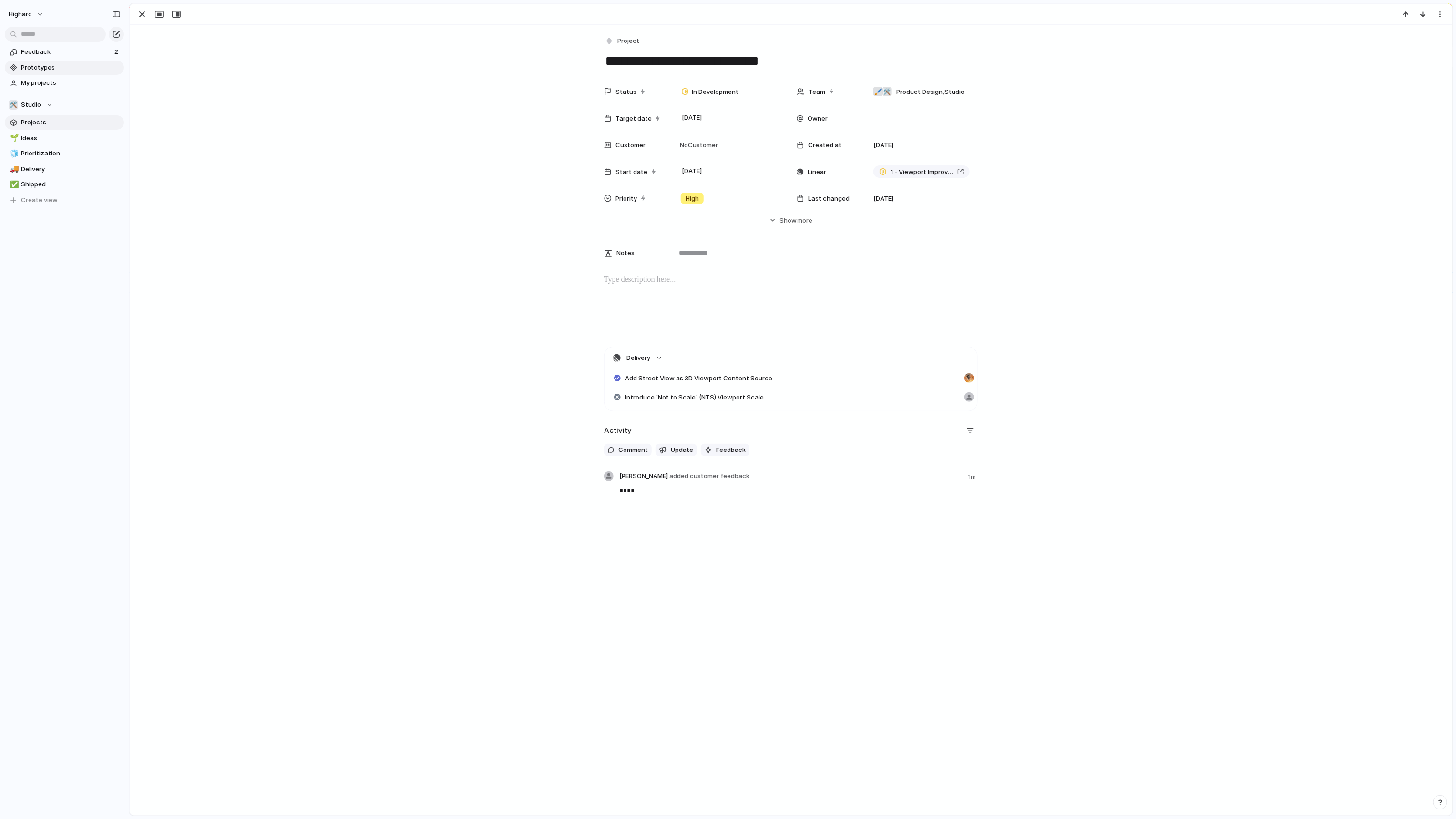
click at [47, 73] on link "Prototypes" at bounding box center [64, 67] width 119 height 14
click at [36, 79] on span "My projects" at bounding box center [71, 83] width 99 height 10
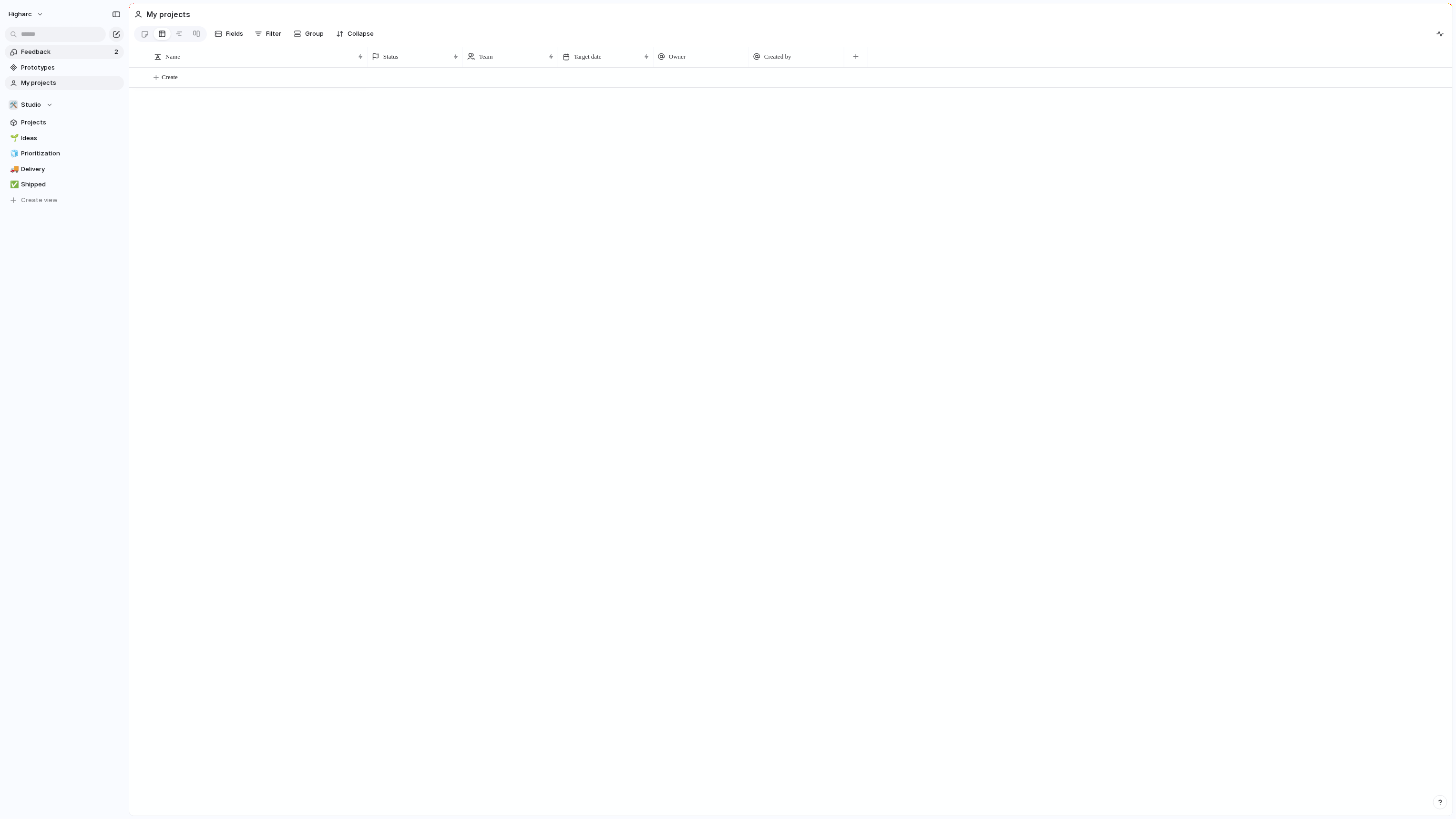
click at [40, 58] on link "Feedback 2" at bounding box center [64, 51] width 119 height 14
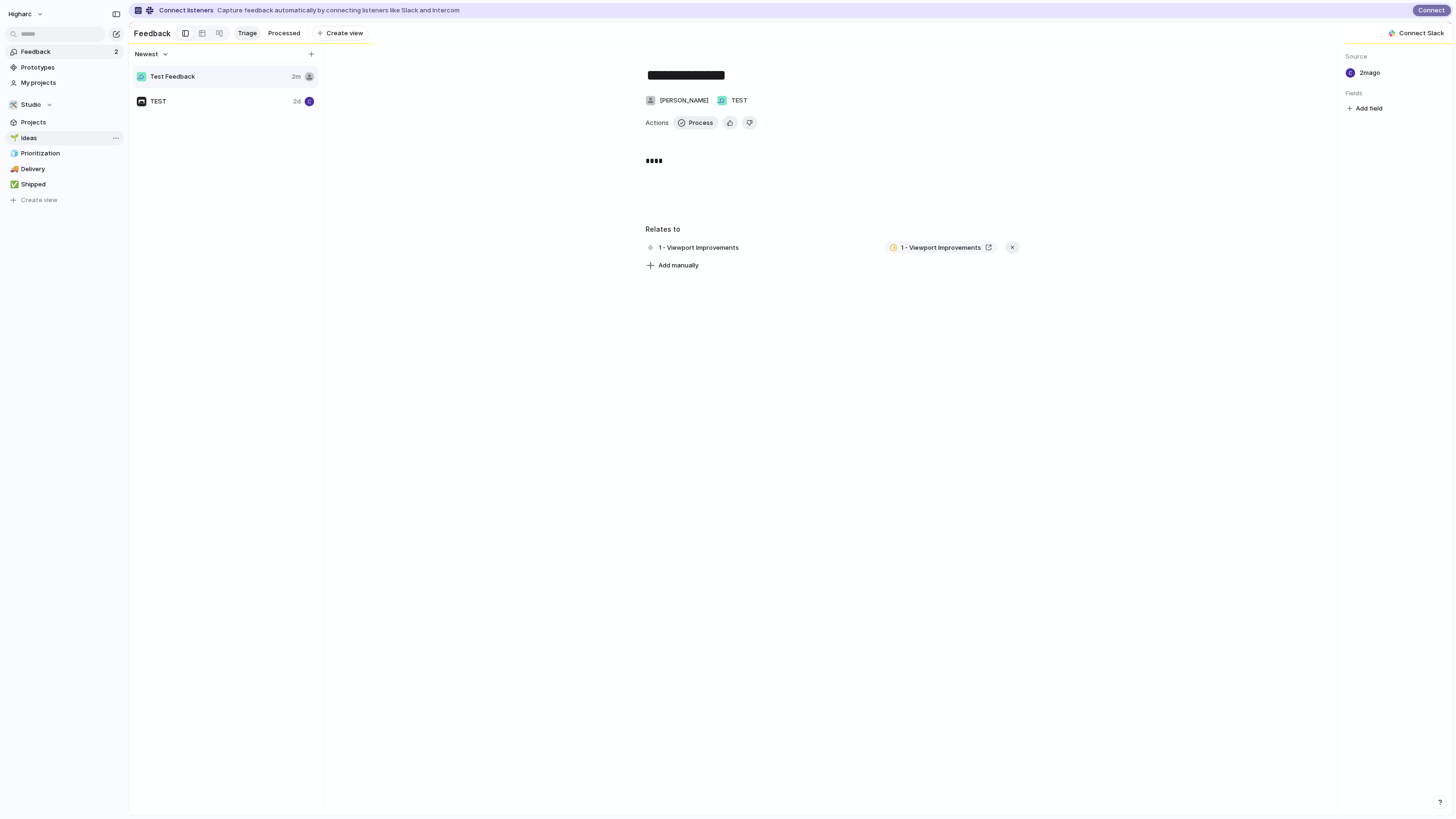
click at [41, 137] on span "Ideas" at bounding box center [71, 138] width 99 height 10
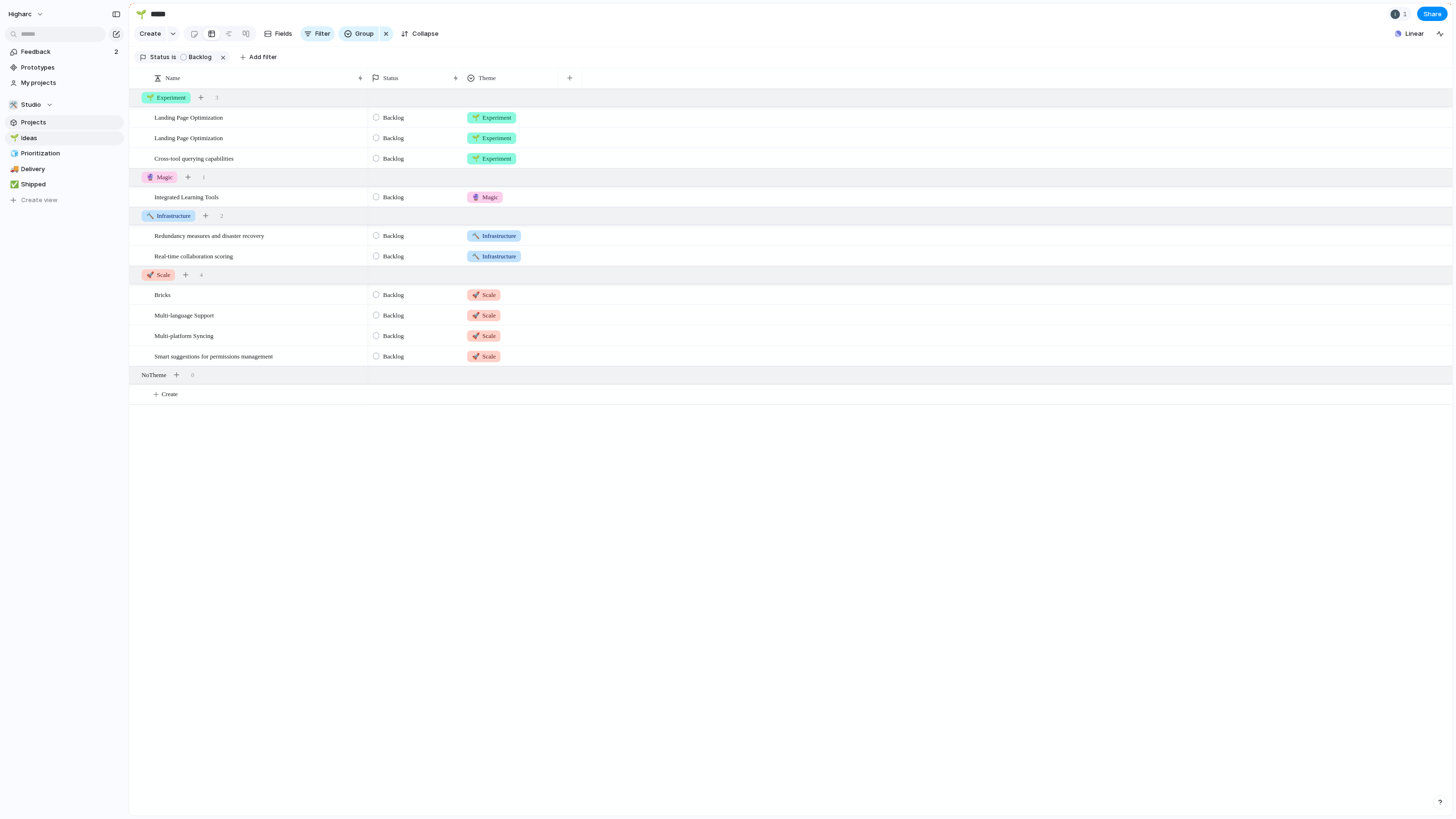
click at [39, 123] on span "Projects" at bounding box center [71, 122] width 99 height 10
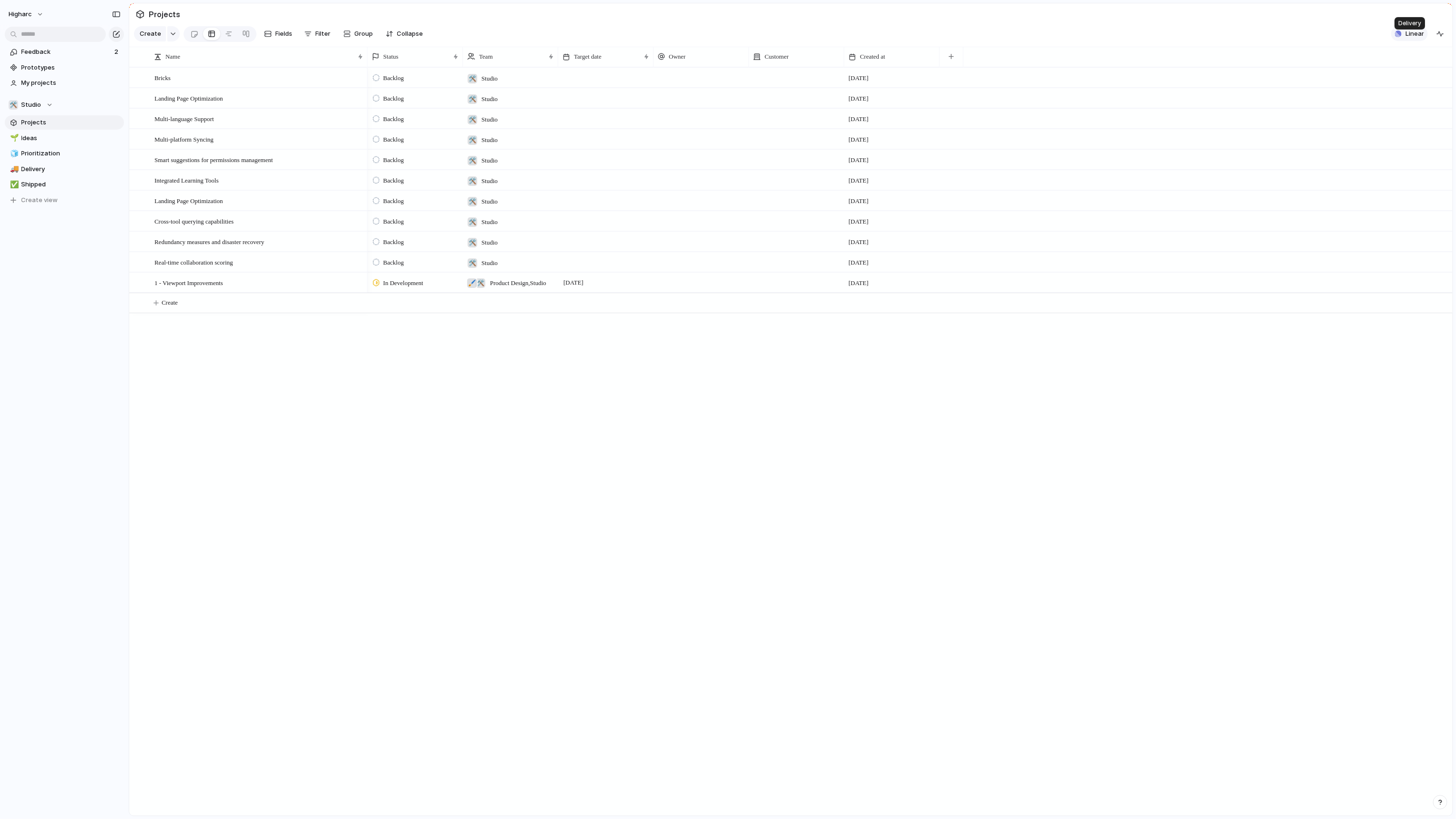
click at [1068, 41] on button "Linear" at bounding box center [1409, 33] width 37 height 14
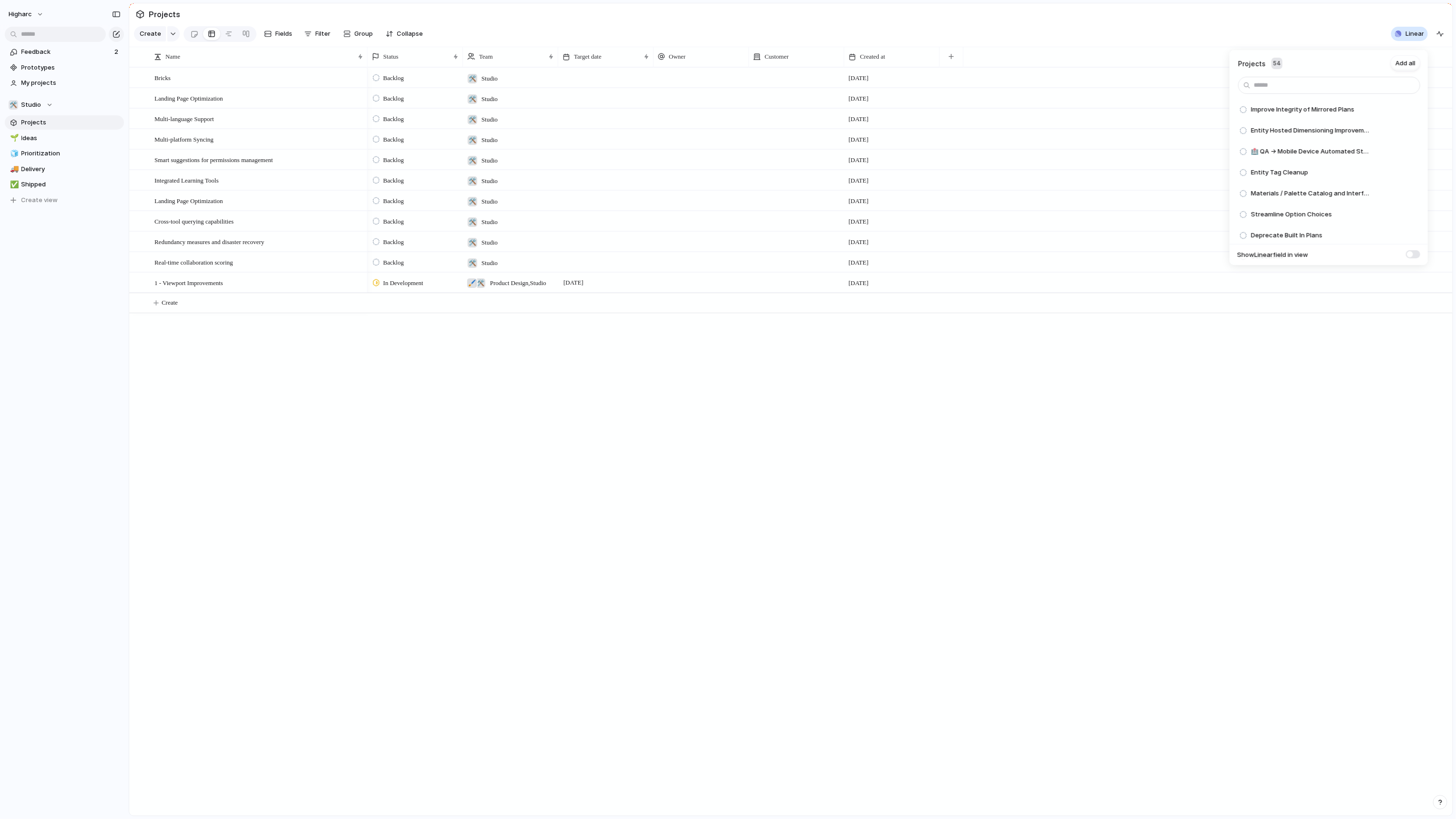
click at [1068, 252] on span at bounding box center [1412, 254] width 14 height 8
drag, startPoint x: 1000, startPoint y: 343, endPoint x: 1009, endPoint y: 328, distance: 17.5
click at [1003, 340] on div "Projects 54 Add all Improve Integrity of Mirrored Plans Add Entity Hosted Dimen…" at bounding box center [728, 409] width 1456 height 819
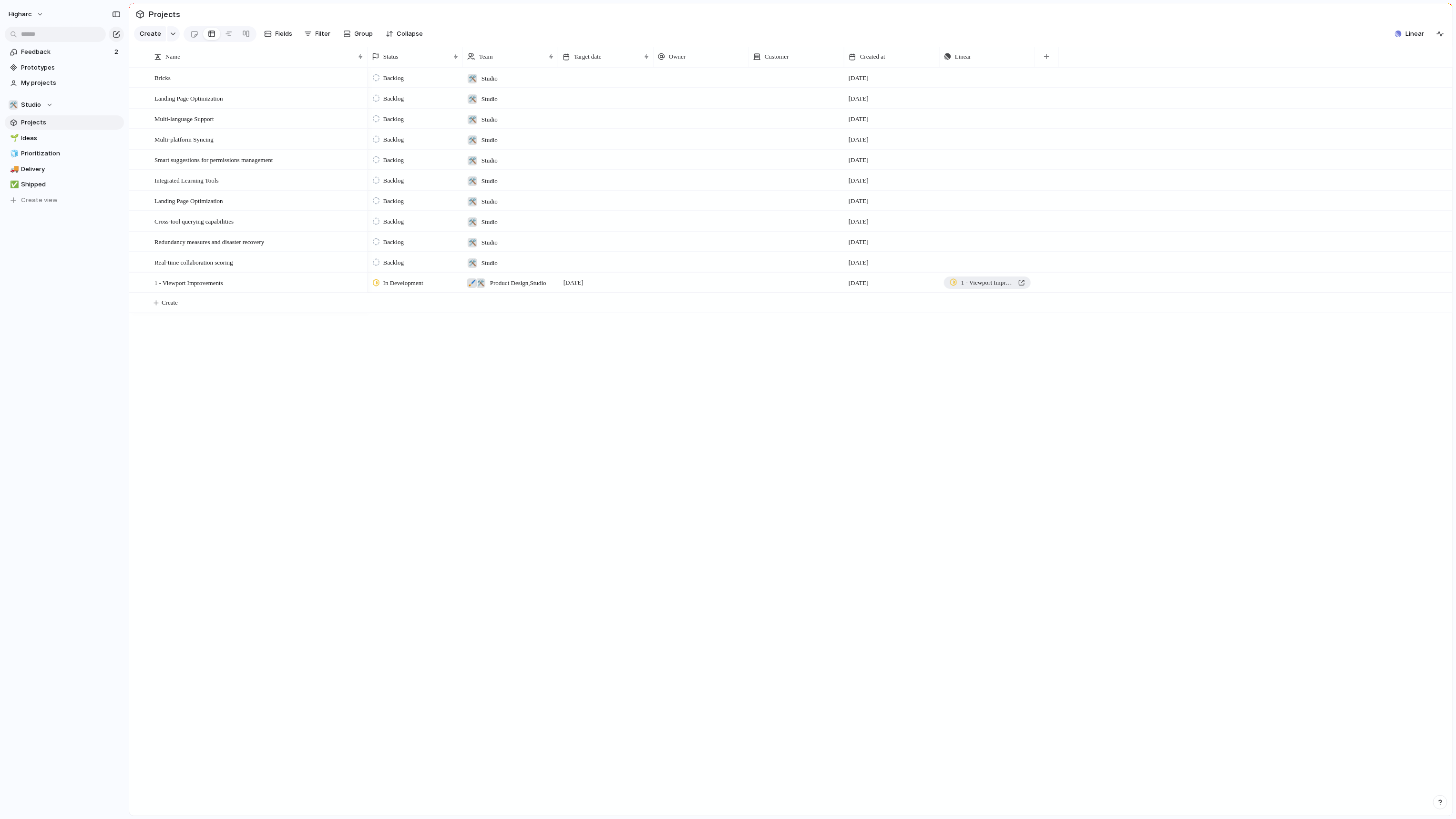
click at [995, 288] on span "1 - Viewport Improvements" at bounding box center [987, 283] width 53 height 10
drag, startPoint x: 1015, startPoint y: 273, endPoint x: 993, endPoint y: 273, distance: 22.0
click at [1028, 264] on div "button" at bounding box center [1025, 262] width 7 height 4
click at [730, 479] on div "Projects Issues Improve Integrity of Mirrored Plans Multi-Room Ceilings Entity …" at bounding box center [728, 409] width 1456 height 819
click at [53, 136] on span "Ideas" at bounding box center [71, 138] width 99 height 10
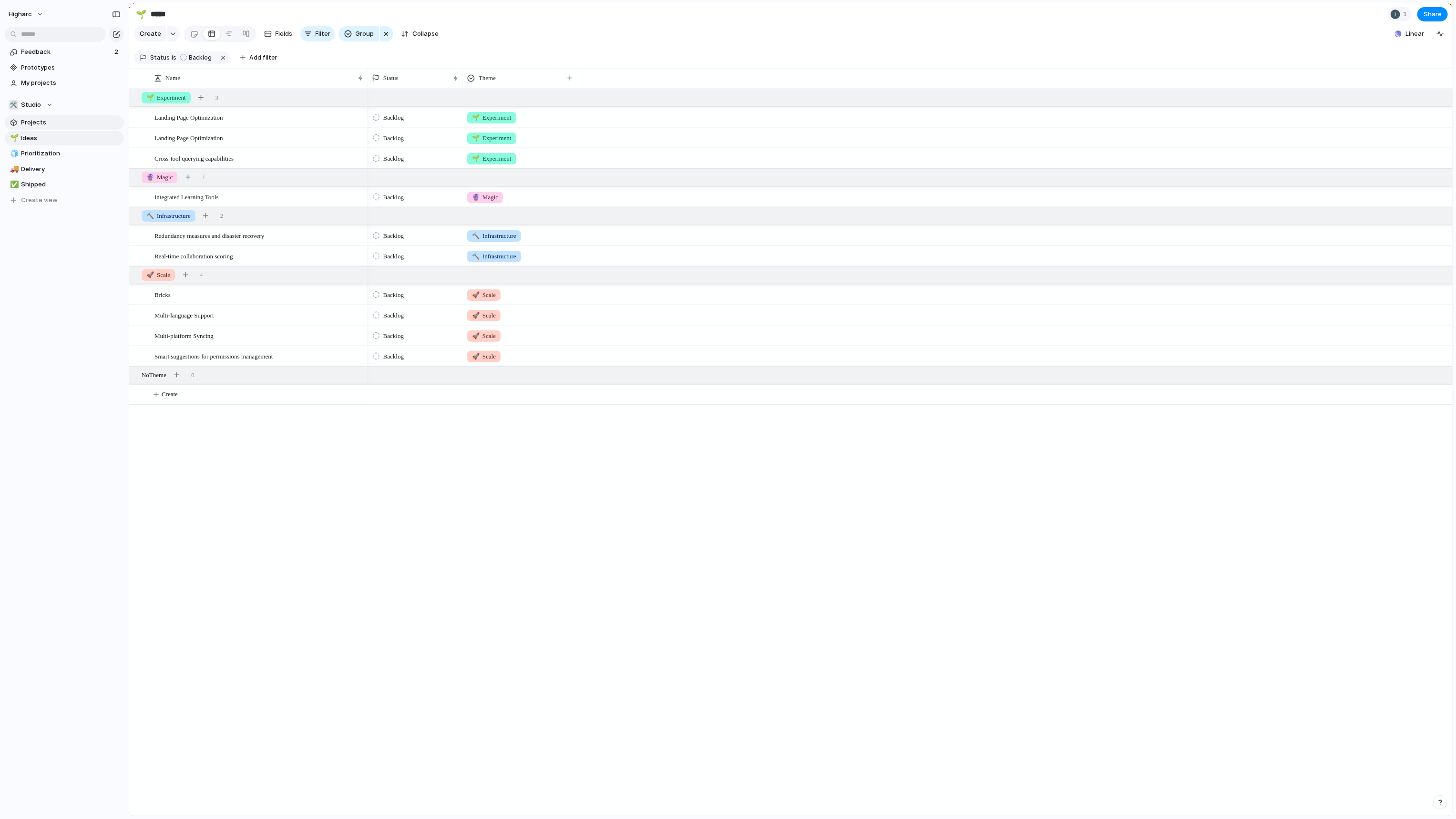
click at [49, 125] on span "Projects" at bounding box center [71, 122] width 99 height 10
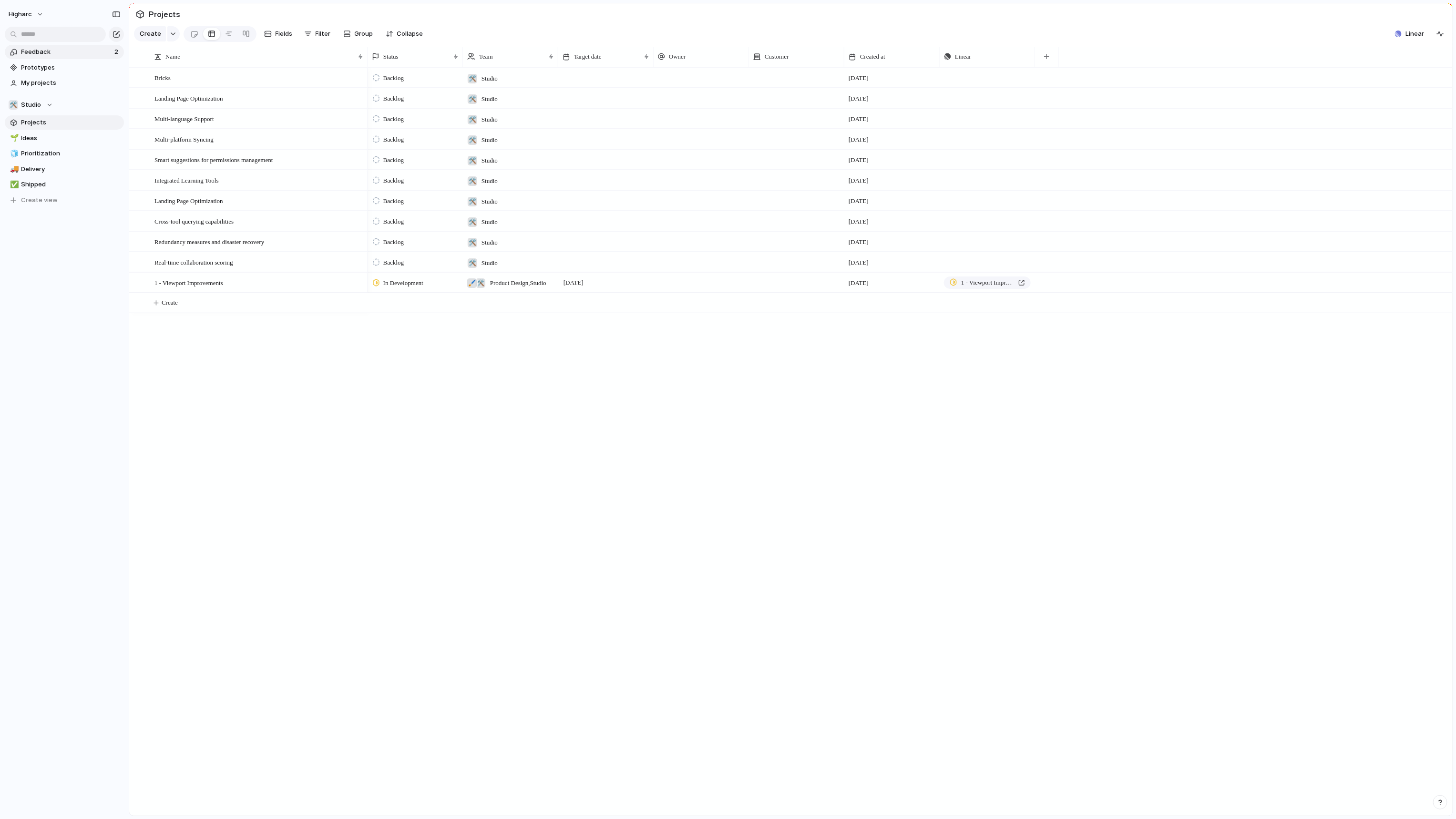
click at [55, 47] on span "Feedback" at bounding box center [66, 52] width 90 height 10
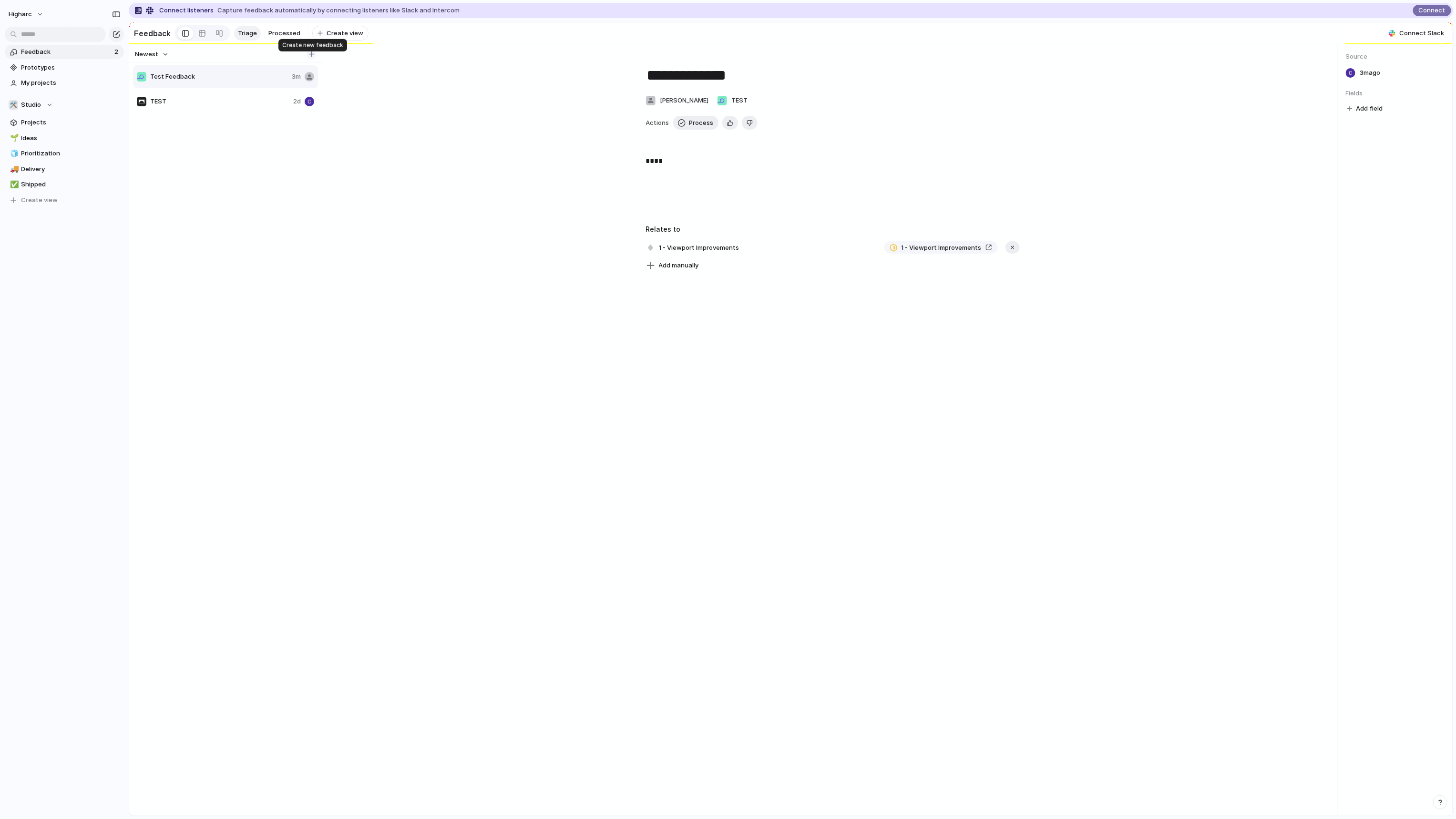
click at [311, 57] on div "button" at bounding box center [311, 54] width 5 height 5
type input "**********"
click at [699, 167] on p at bounding box center [833, 161] width 374 height 11
drag, startPoint x: 955, startPoint y: 370, endPoint x: 827, endPoint y: 304, distance: 144.0
click at [956, 370] on div "**********" at bounding box center [832, 430] width 1010 height 772
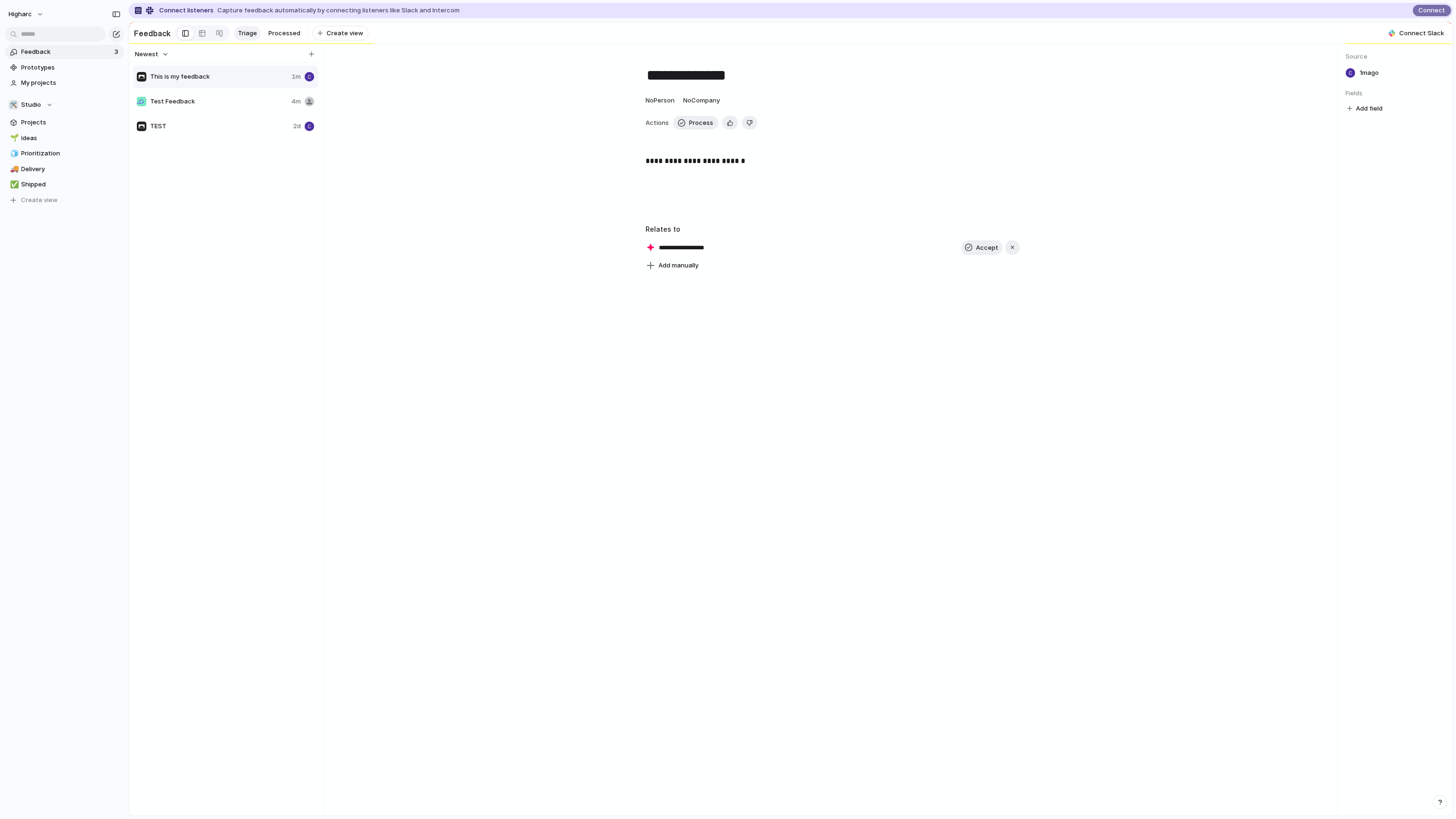
click at [653, 249] on div "**********" at bounding box center [687, 247] width 82 height 10
click at [683, 253] on input "**********" at bounding box center [694, 248] width 68 height 10
click at [666, 281] on div at bounding box center [833, 277] width 995 height 10
click at [666, 266] on span "Add manually" at bounding box center [679, 265] width 40 height 10
type input "******"
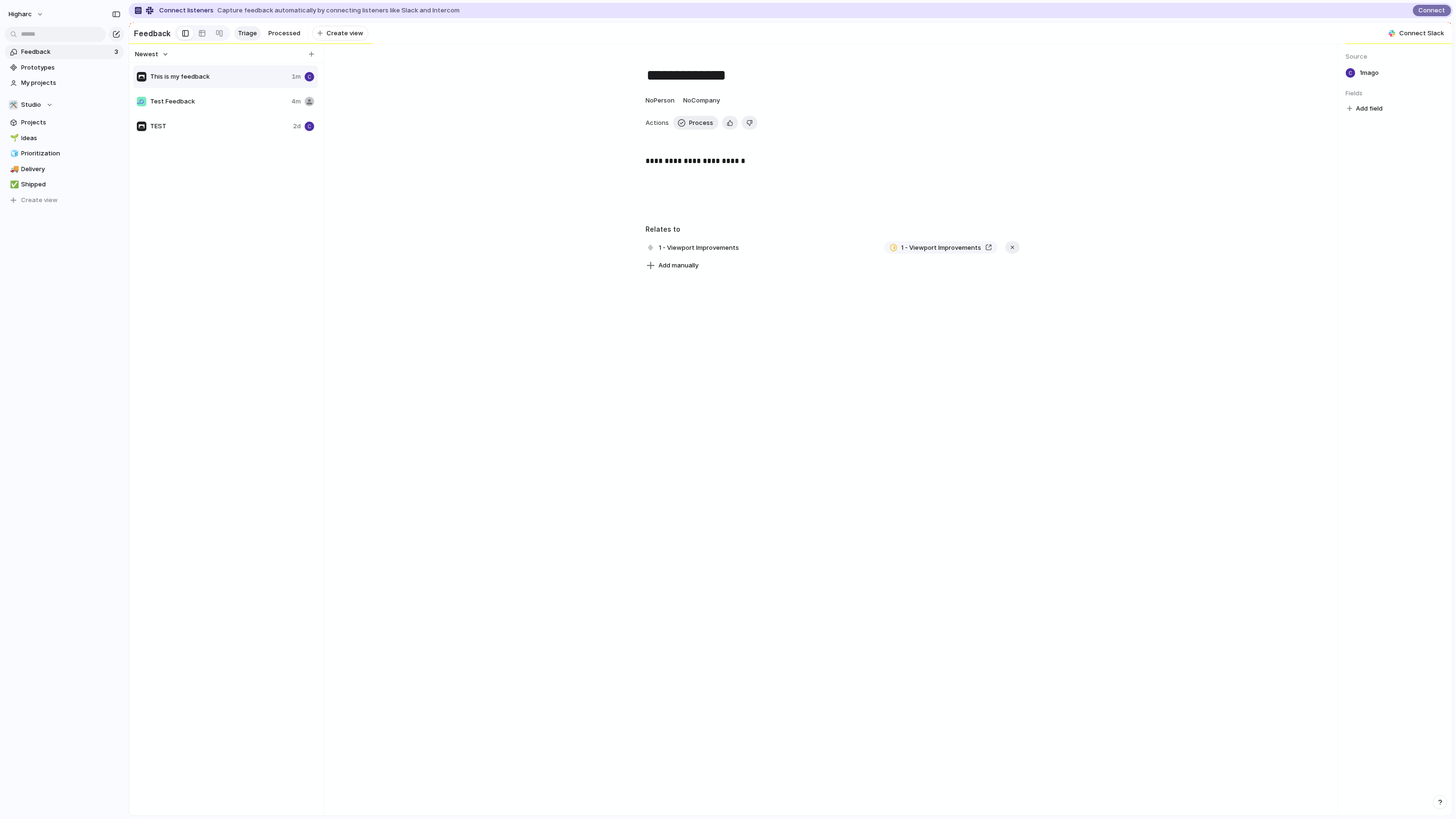
click at [782, 405] on div "**********" at bounding box center [832, 430] width 1010 height 772
click at [699, 253] on span "1 - Viewport Improvements" at bounding box center [699, 248] width 86 height 14
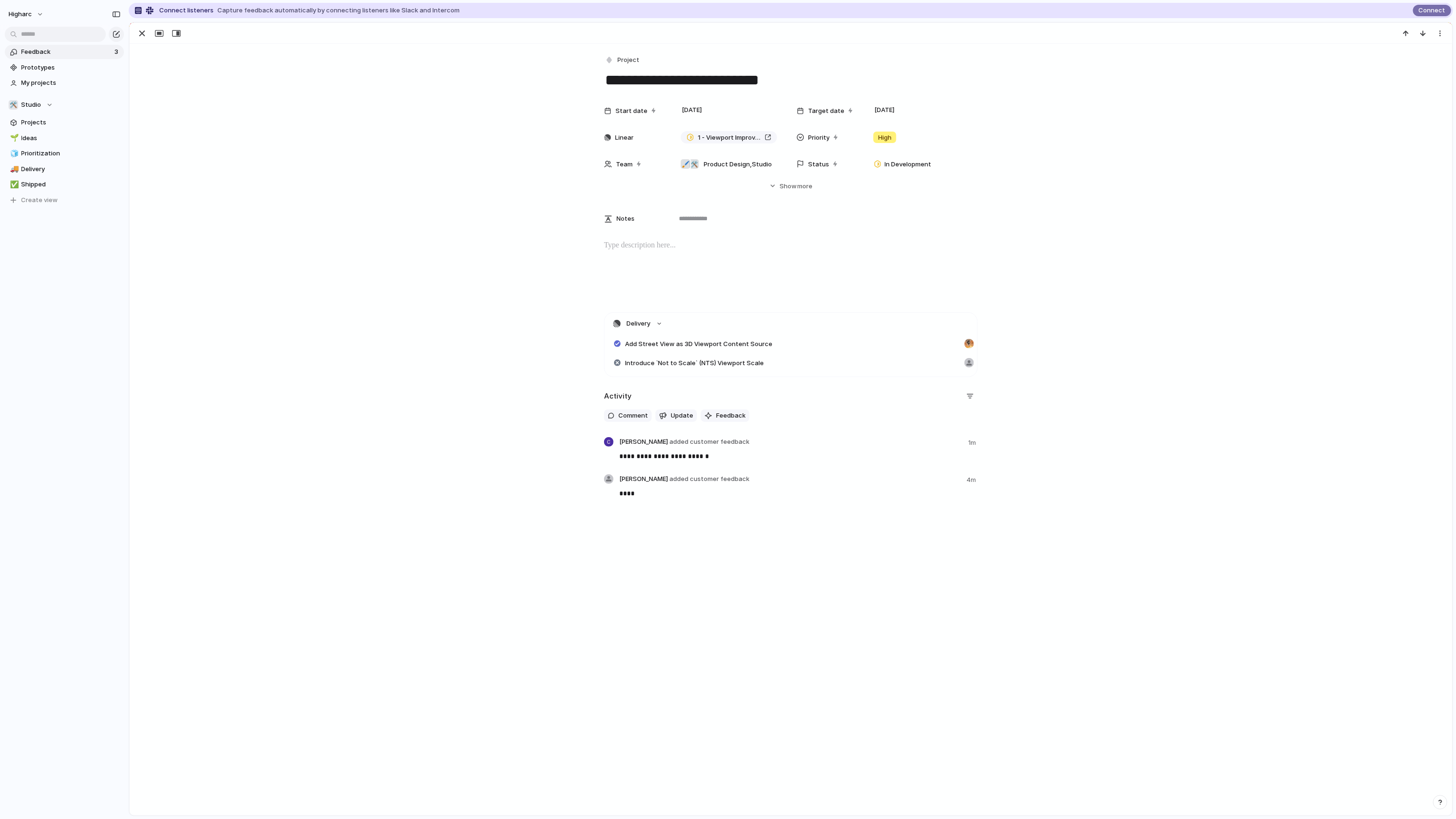
click at [73, 53] on span "Feedback" at bounding box center [66, 52] width 90 height 10
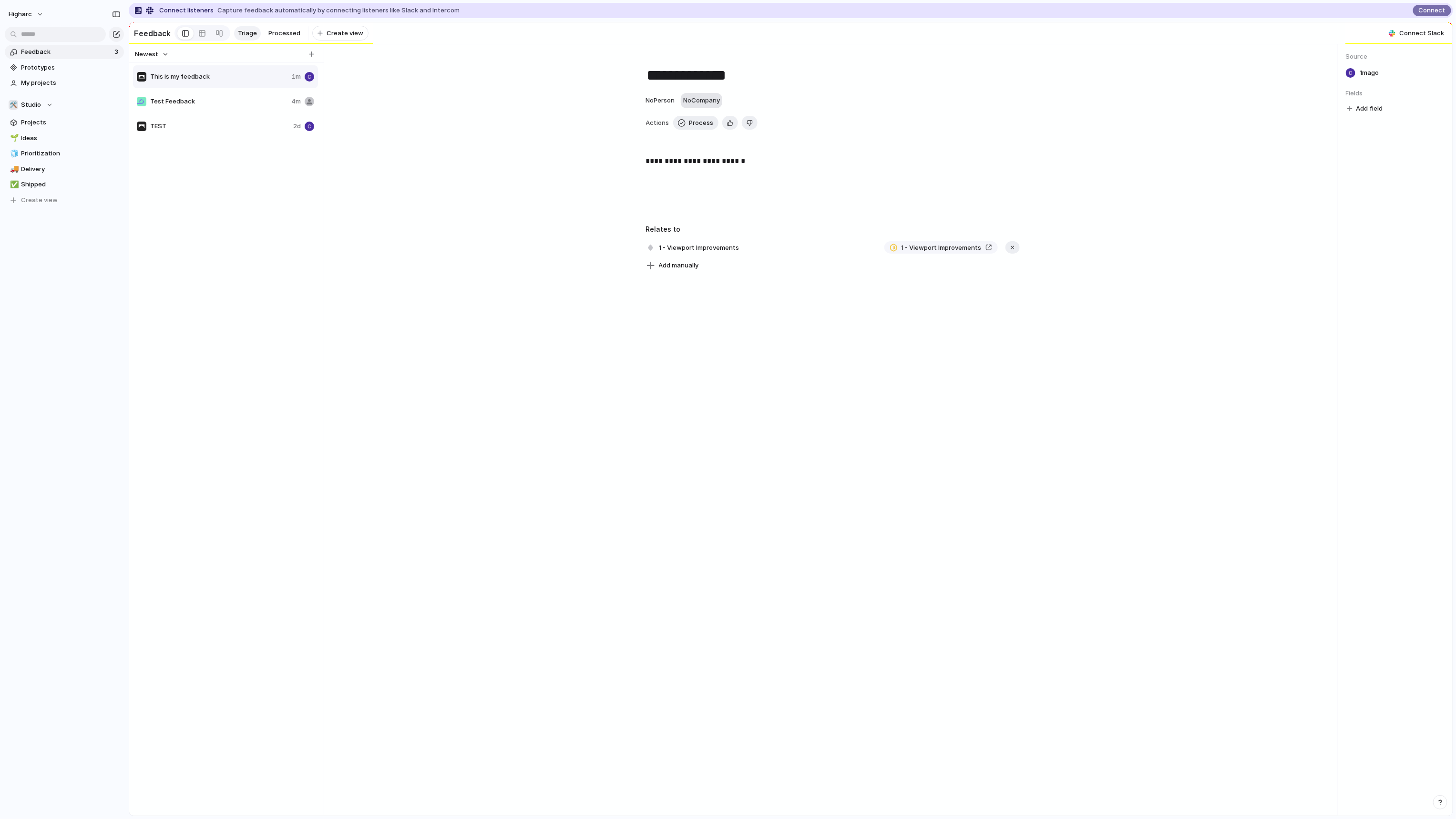
click at [717, 105] on div "No Company" at bounding box center [701, 101] width 37 height 10
click at [747, 145] on li "TEST" at bounding box center [723, 143] width 77 height 15
click at [716, 108] on div "No Person TEST" at bounding box center [833, 100] width 379 height 15
click at [696, 106] on div "TEST" at bounding box center [699, 101] width 31 height 11
click at [730, 138] on div "TEST" at bounding box center [716, 144] width 31 height 11
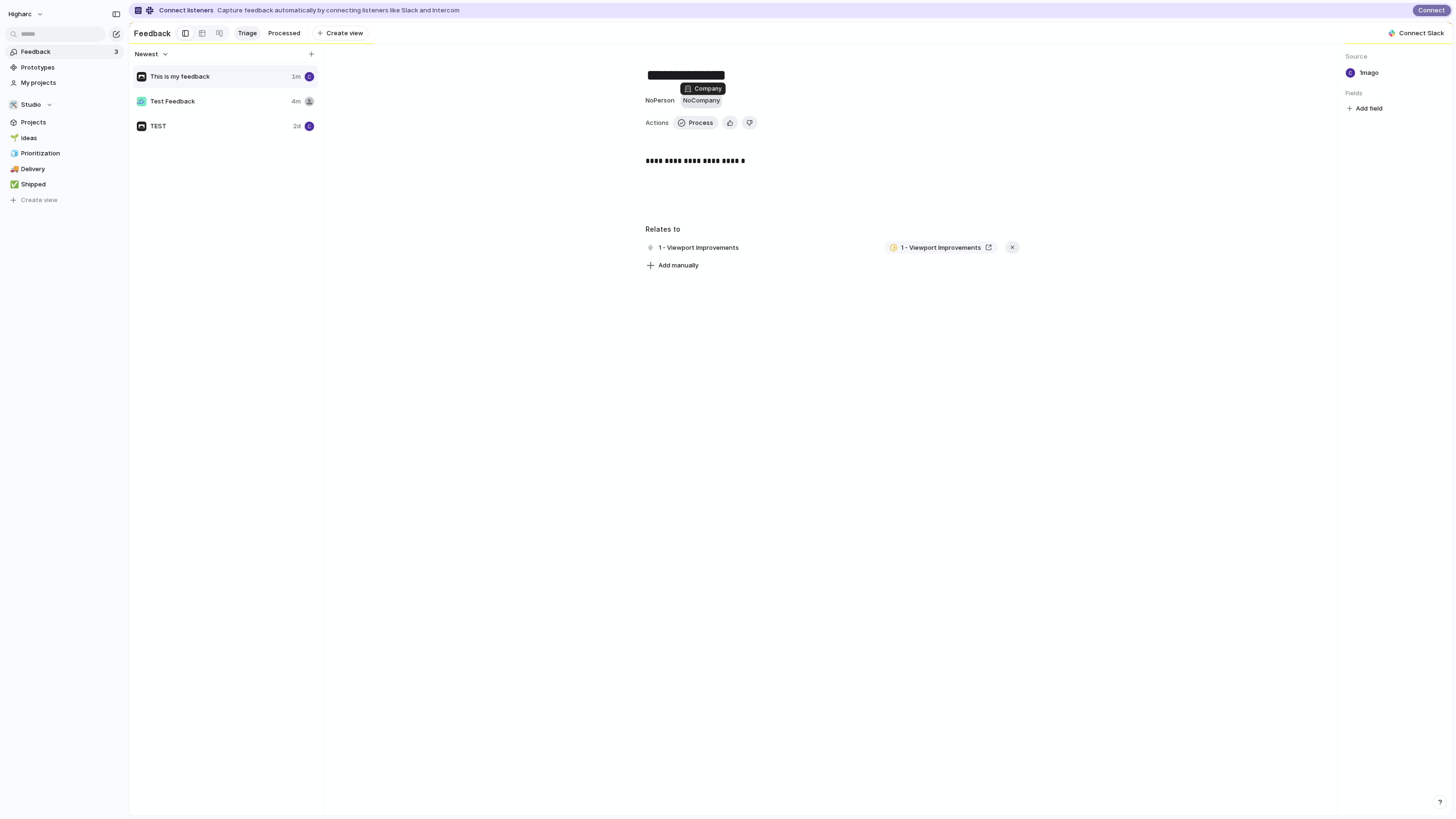
click at [717, 97] on button "No Company" at bounding box center [701, 100] width 41 height 15
click at [707, 93] on div "**********" at bounding box center [833, 164] width 995 height 216
click at [705, 100] on button "No Company" at bounding box center [701, 100] width 41 height 15
click at [711, 105] on div "No Company" at bounding box center [701, 101] width 37 height 10
click at [713, 134] on ul "TEST" at bounding box center [724, 142] width 81 height 20
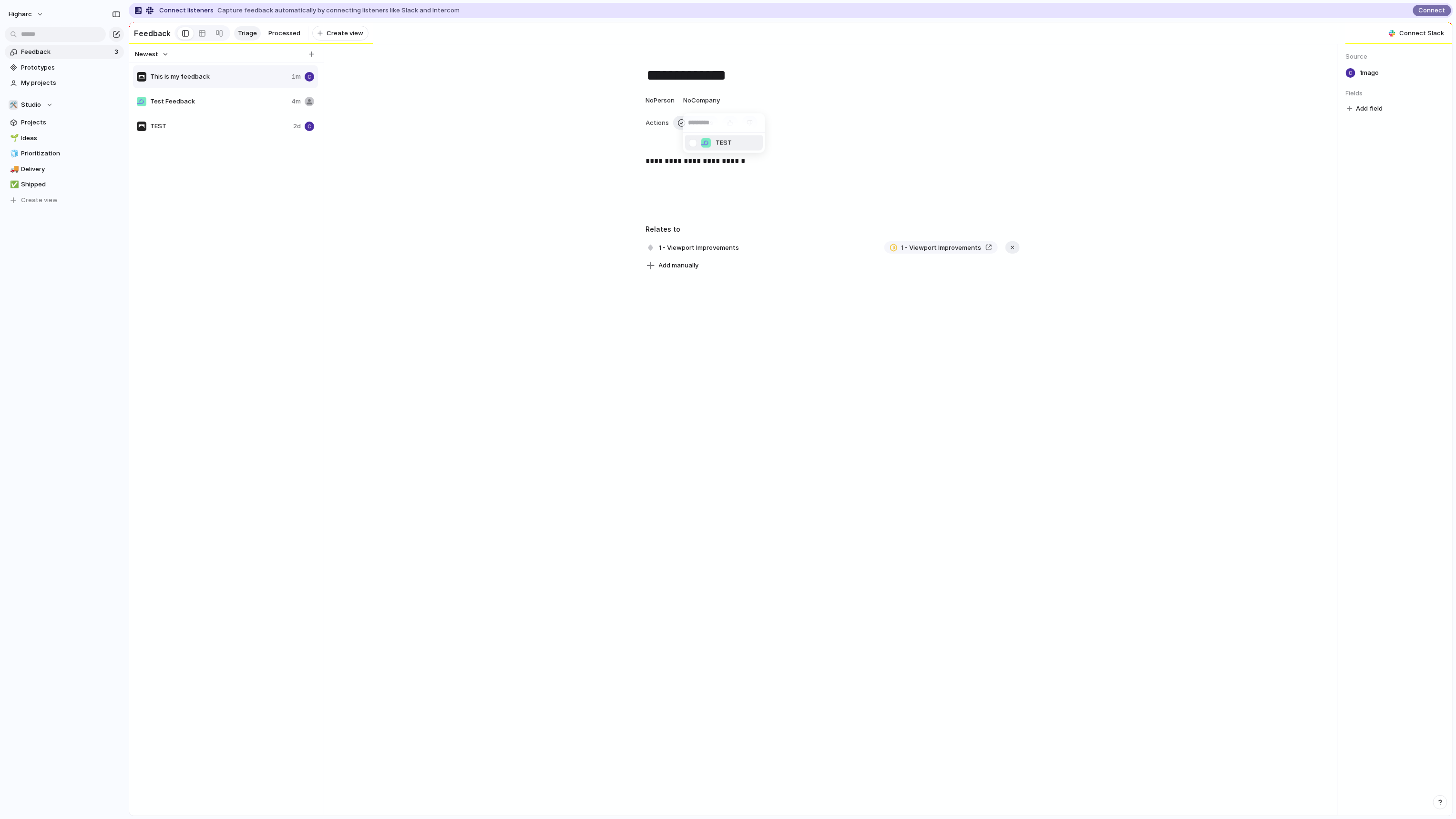
click at [714, 142] on div "TEST" at bounding box center [716, 143] width 31 height 11
click at [665, 104] on span "No Person" at bounding box center [660, 99] width 29 height 7
click at [669, 141] on span "[PERSON_NAME]" at bounding box center [688, 143] width 49 height 10
click at [519, 190] on div "**********" at bounding box center [833, 186] width 972 height 61
click at [486, 168] on div "Copy link Delete" at bounding box center [728, 409] width 1456 height 819
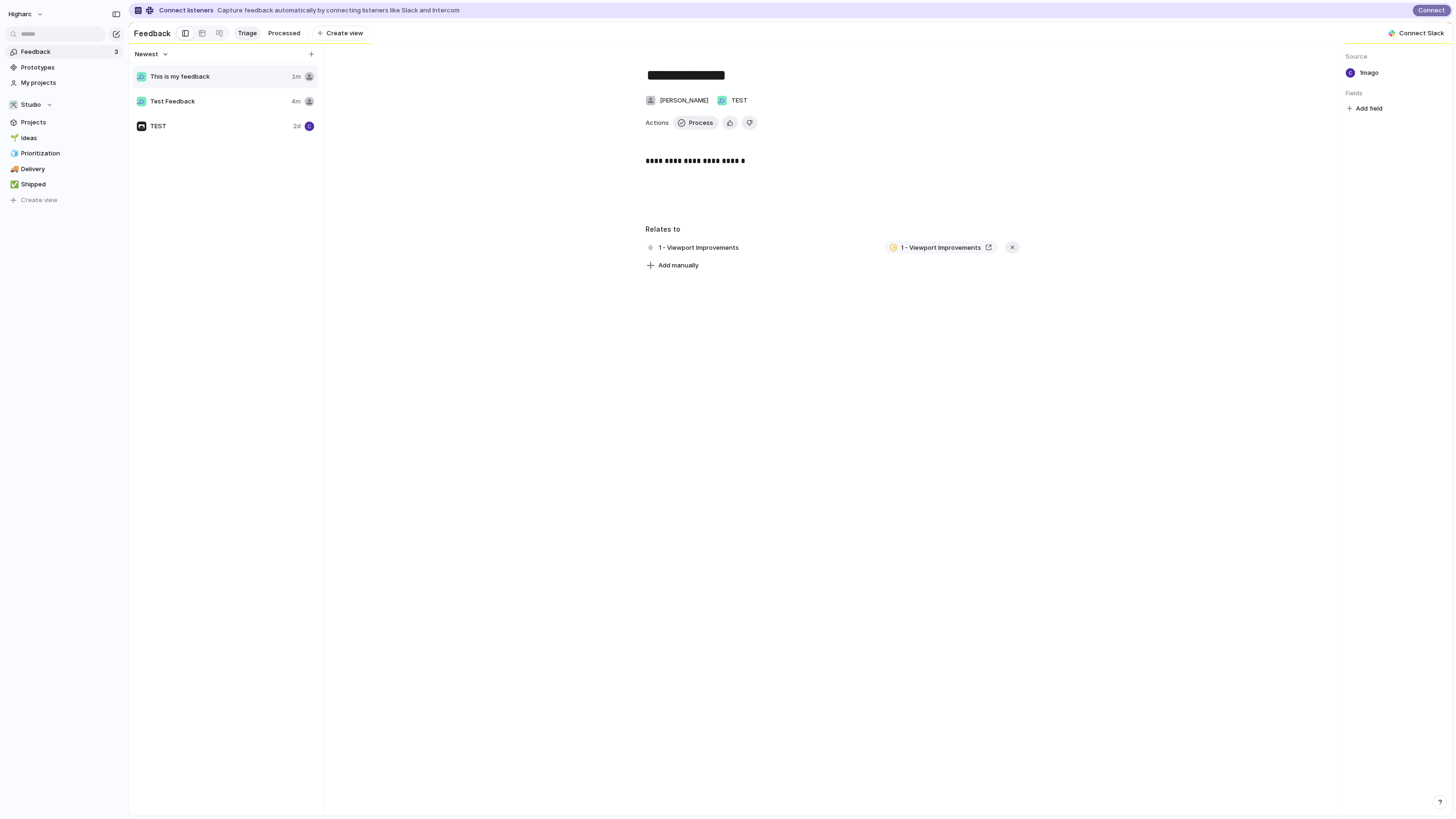
click at [195, 131] on span "TEST" at bounding box center [220, 126] width 139 height 10
click at [701, 103] on span "No Company" at bounding box center [701, 99] width 37 height 7
click at [704, 138] on div at bounding box center [706, 143] width 10 height 10
click at [586, 203] on div at bounding box center [833, 186] width 972 height 61
click at [749, 77] on textarea "****" at bounding box center [833, 75] width 374 height 20
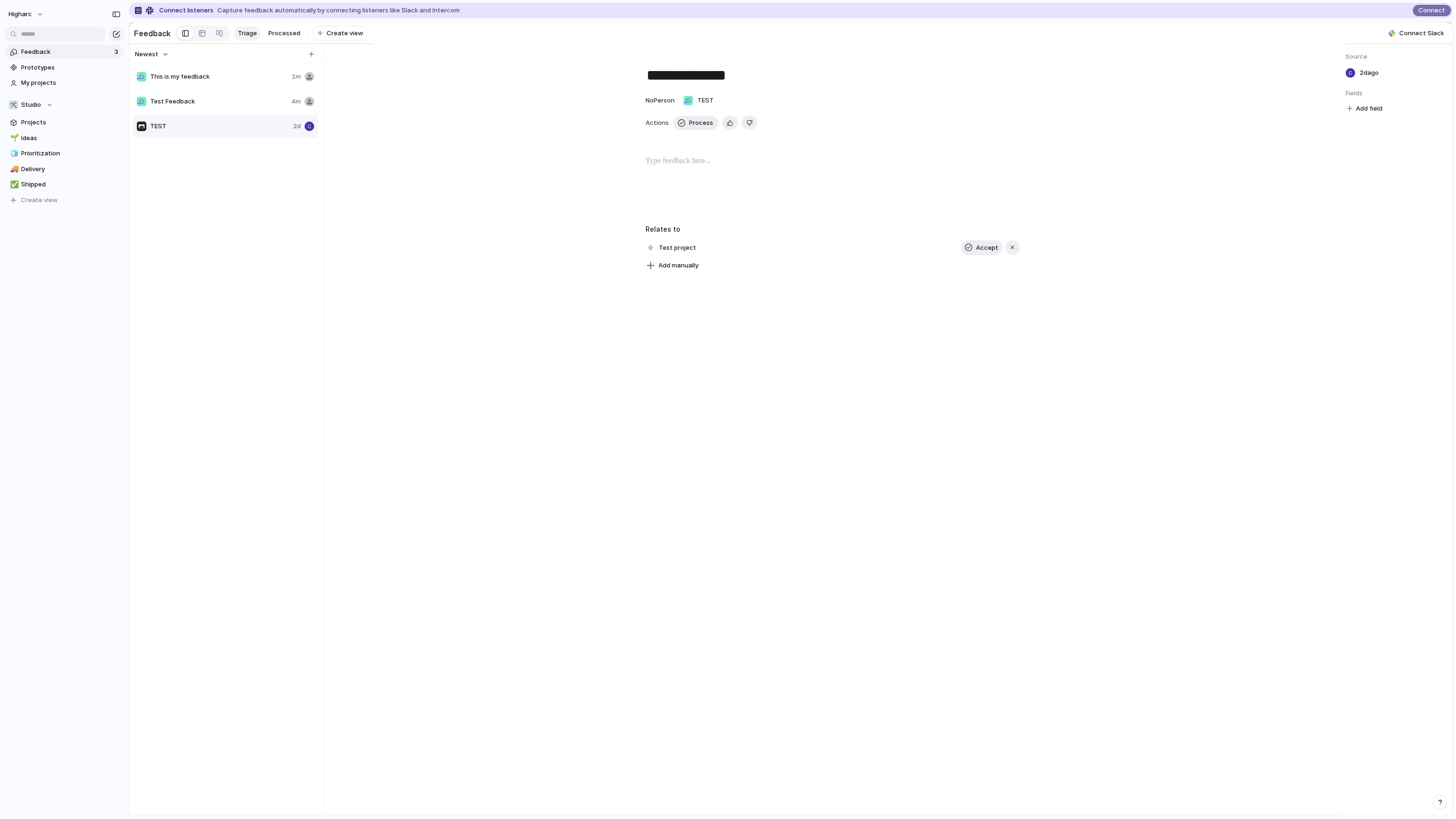
click at [749, 77] on textarea "****" at bounding box center [833, 75] width 374 height 20
type textarea "**********"
click at [644, 434] on div "**********" at bounding box center [832, 430] width 1010 height 772
click at [671, 105] on div "No Person" at bounding box center [660, 101] width 29 height 10
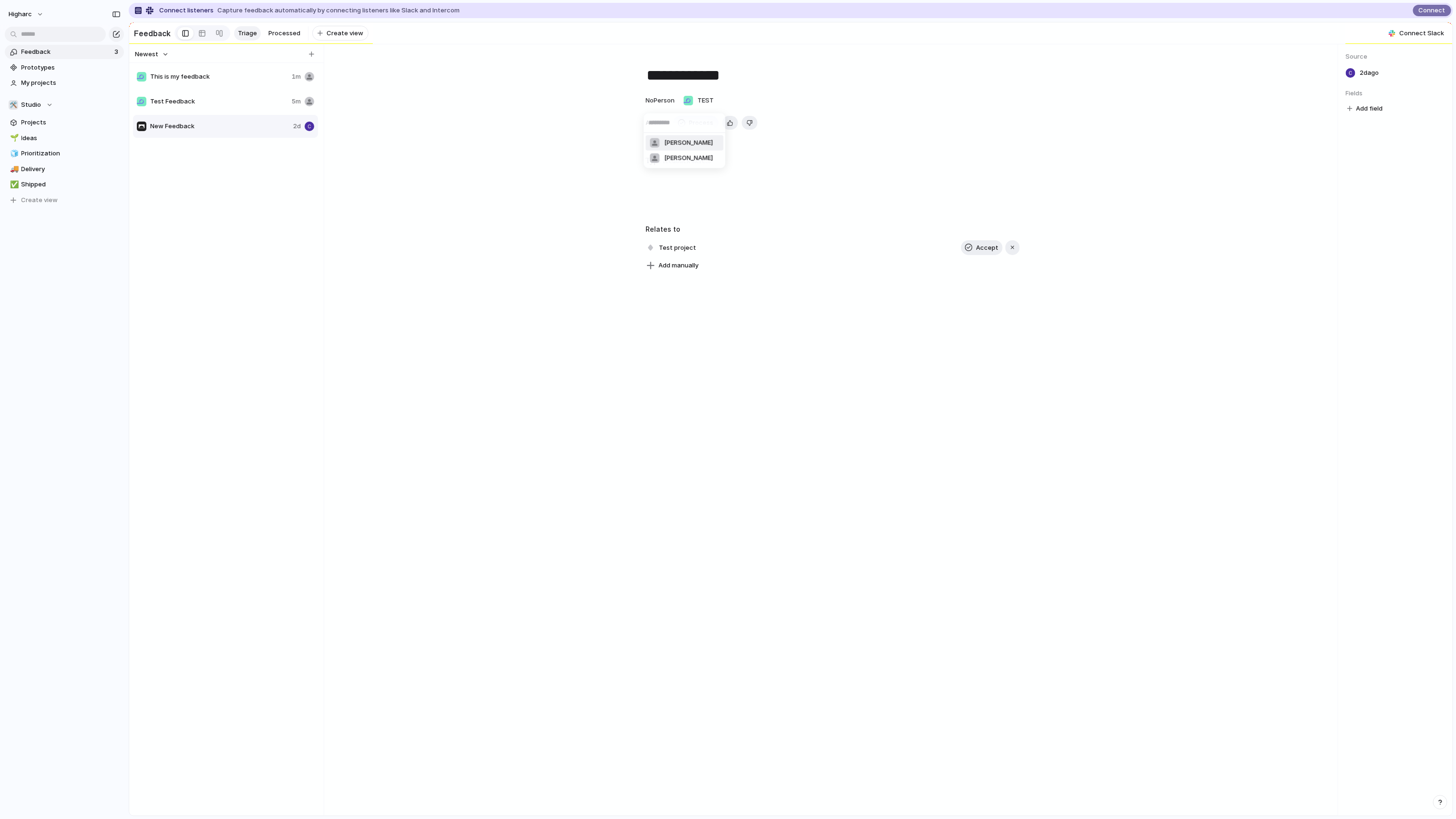
click at [675, 138] on span "[PERSON_NAME]" at bounding box center [688, 143] width 49 height 10
click at [711, 424] on div "**********" at bounding box center [832, 430] width 1010 height 772
click at [673, 270] on span "Add manually" at bounding box center [679, 265] width 40 height 10
type input "****"
click at [735, 492] on div "**********" at bounding box center [832, 430] width 1010 height 772
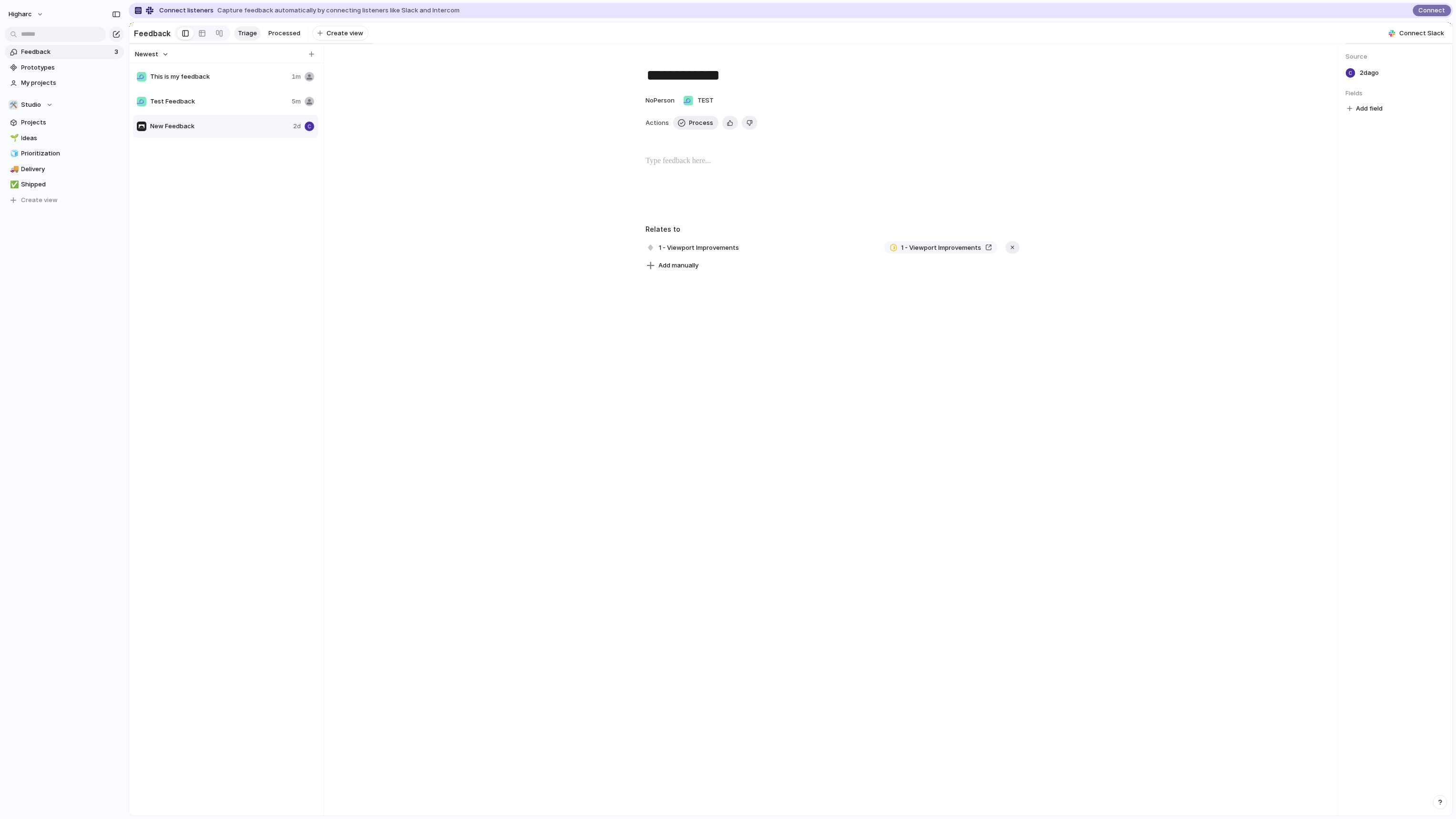
click at [737, 402] on div "**********" at bounding box center [832, 430] width 1010 height 772
